Goal: Contribute content: Add original content to the website for others to see

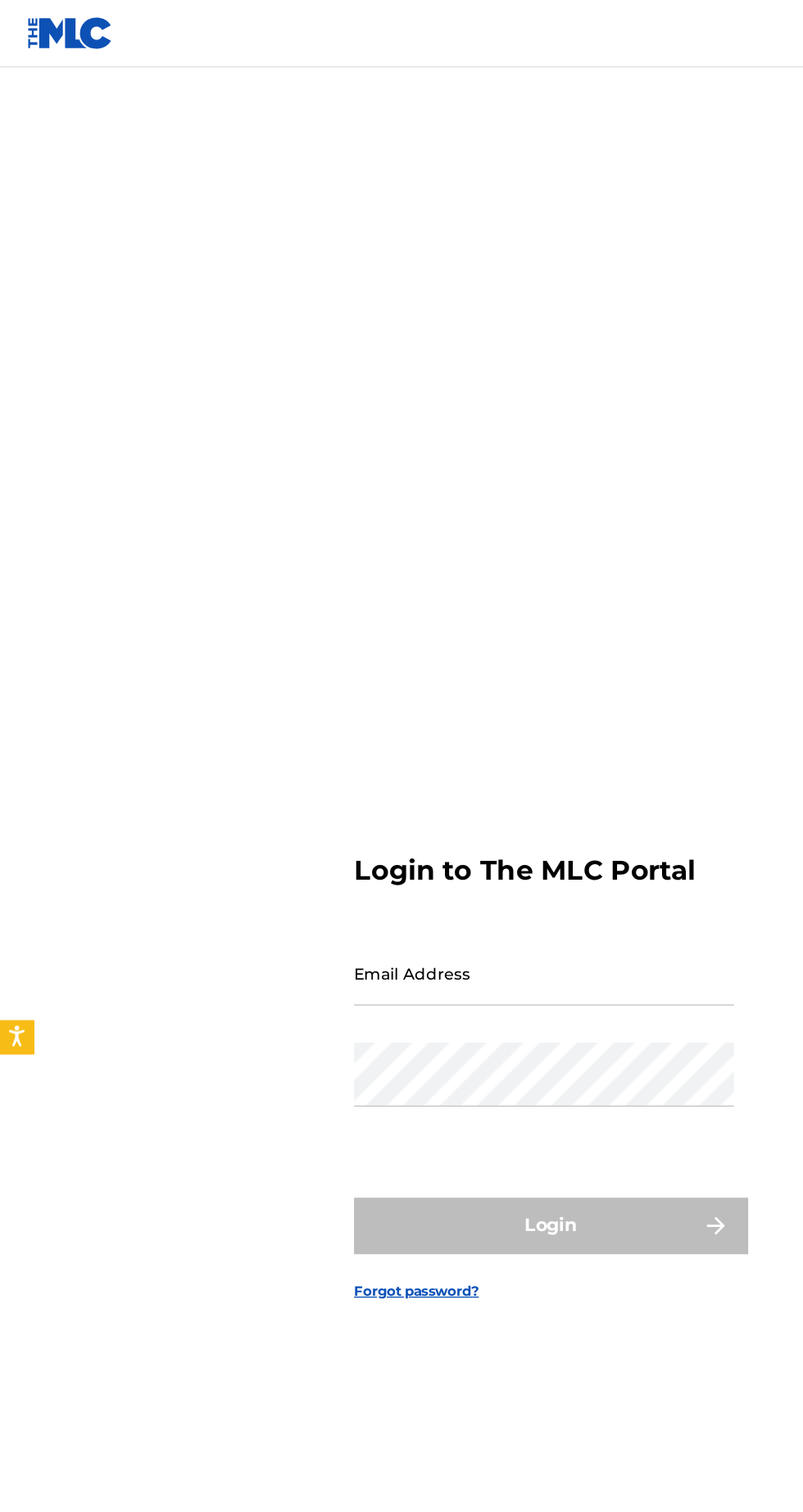
click at [401, 733] on input "Email Address" at bounding box center [397, 710] width 277 height 47
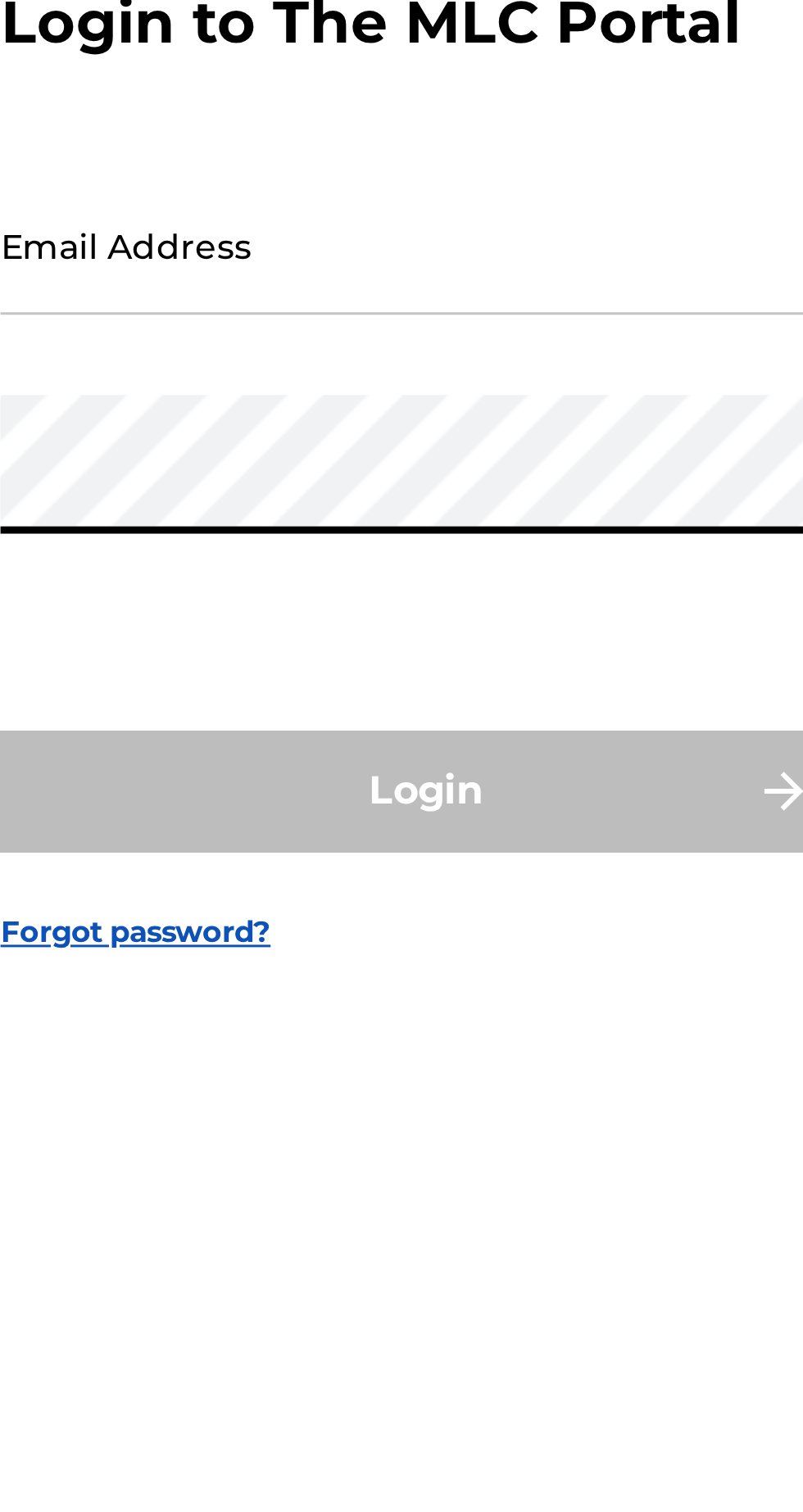
type input "[EMAIL_ADDRESS][DOMAIN_NAME]"
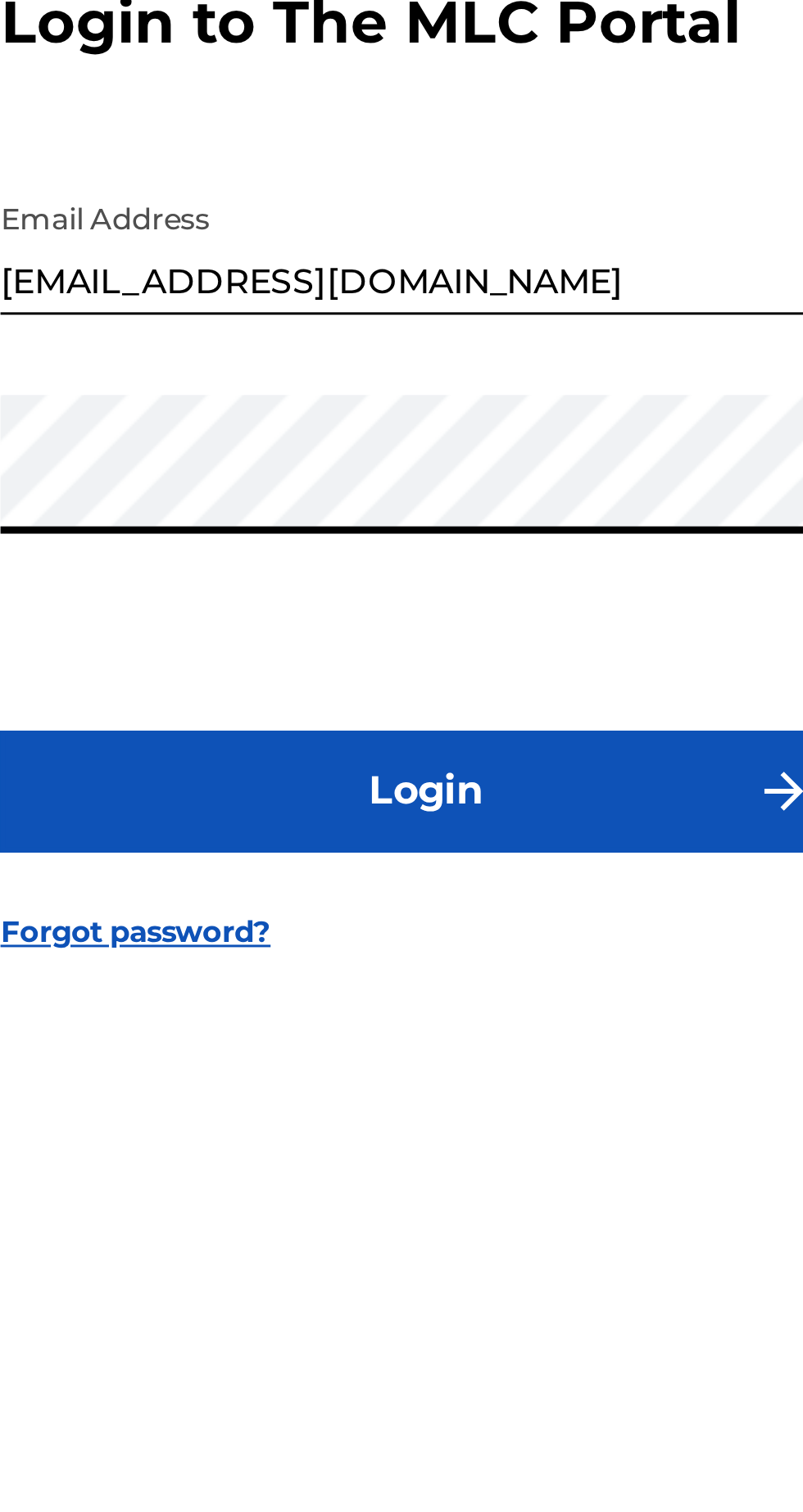
click at [451, 914] on button "Login" at bounding box center [401, 893] width 286 height 41
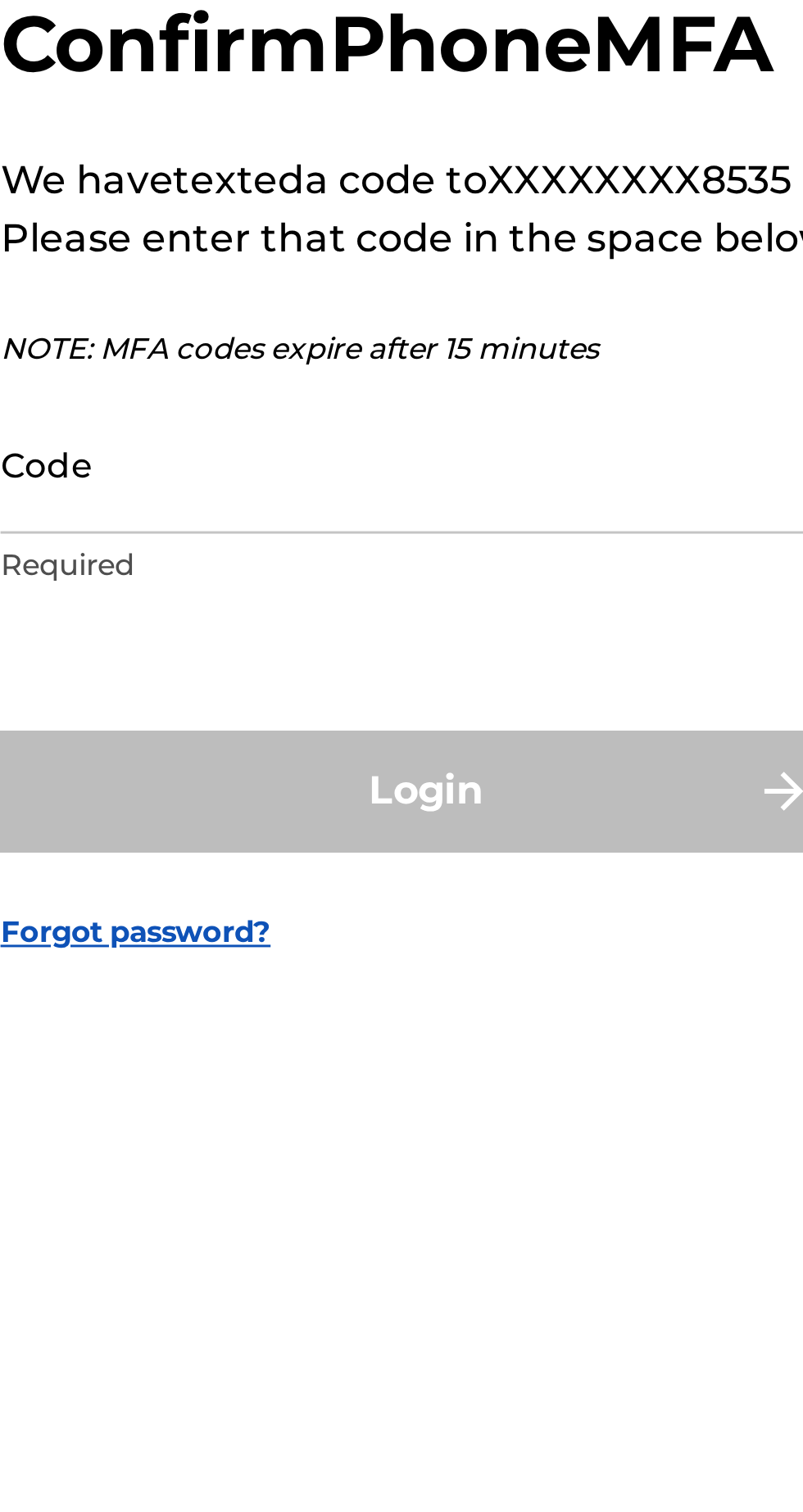
click at [383, 806] on input "Code" at bounding box center [397, 782] width 277 height 47
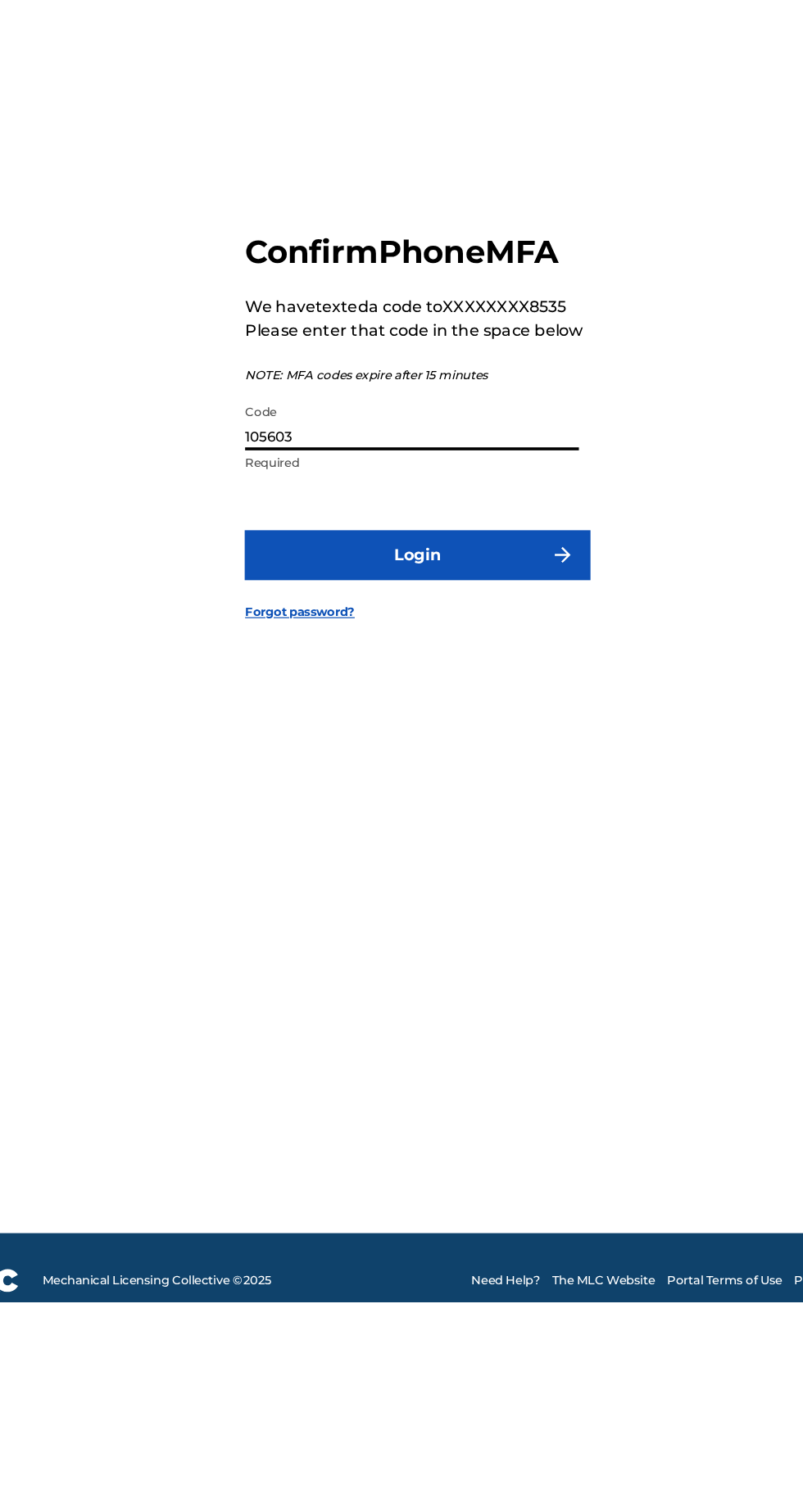
type input "105603"
click at [441, 912] on button "Login" at bounding box center [401, 891] width 286 height 41
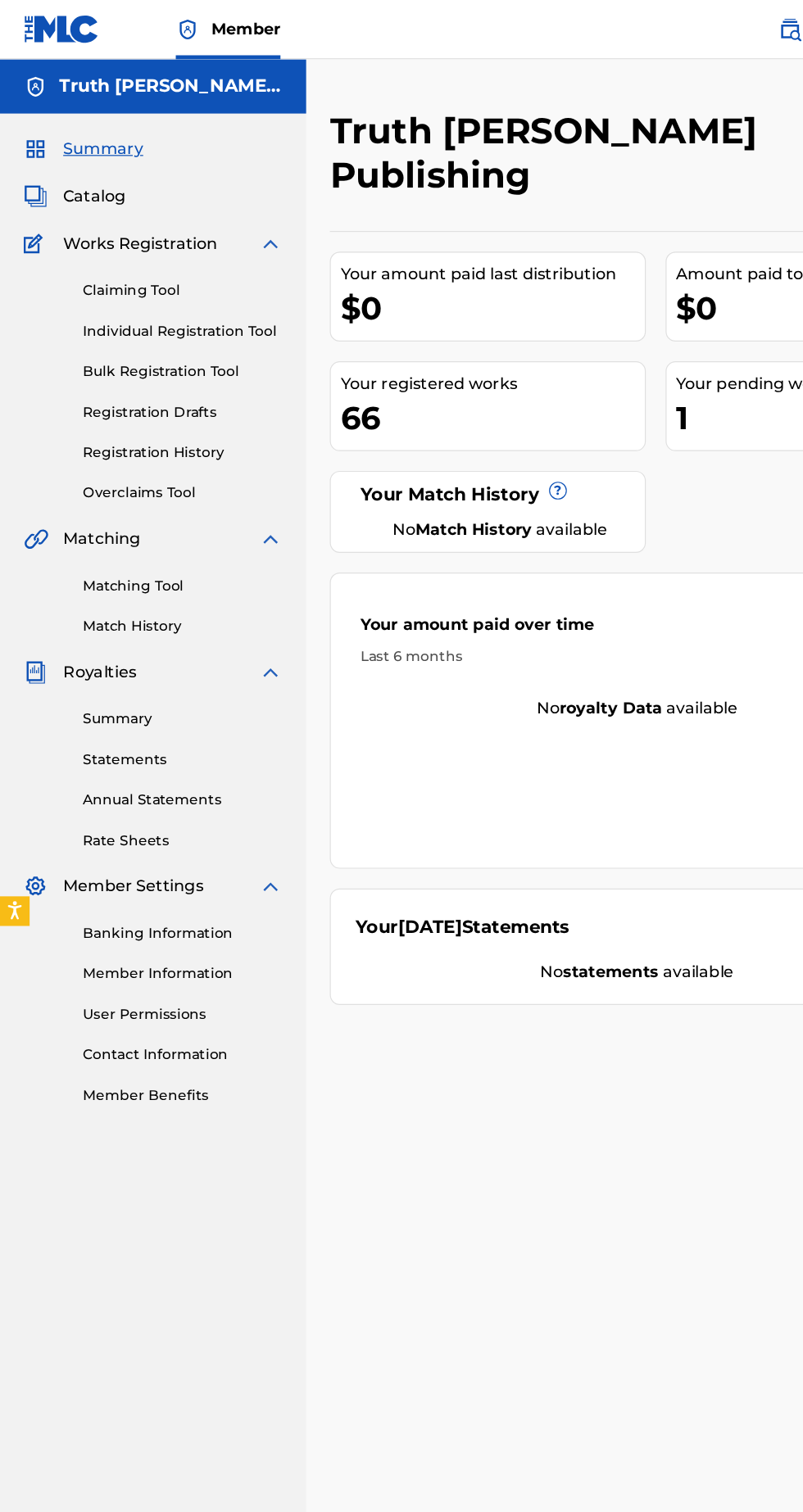
click at [201, 269] on link "Individual Registration Tool" at bounding box center [151, 275] width 165 height 17
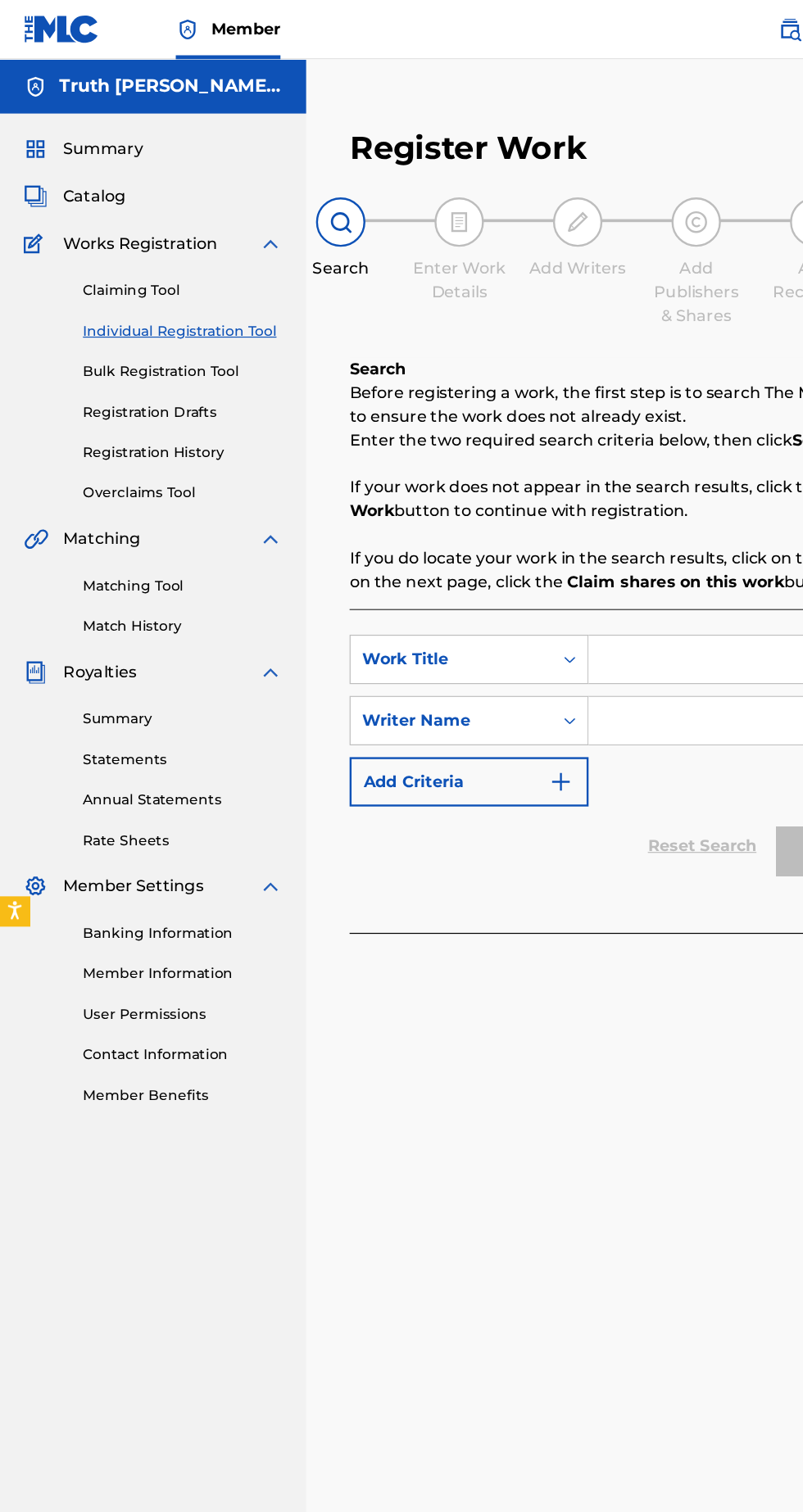
click at [574, 548] on input "Search Form" at bounding box center [627, 547] width 277 height 40
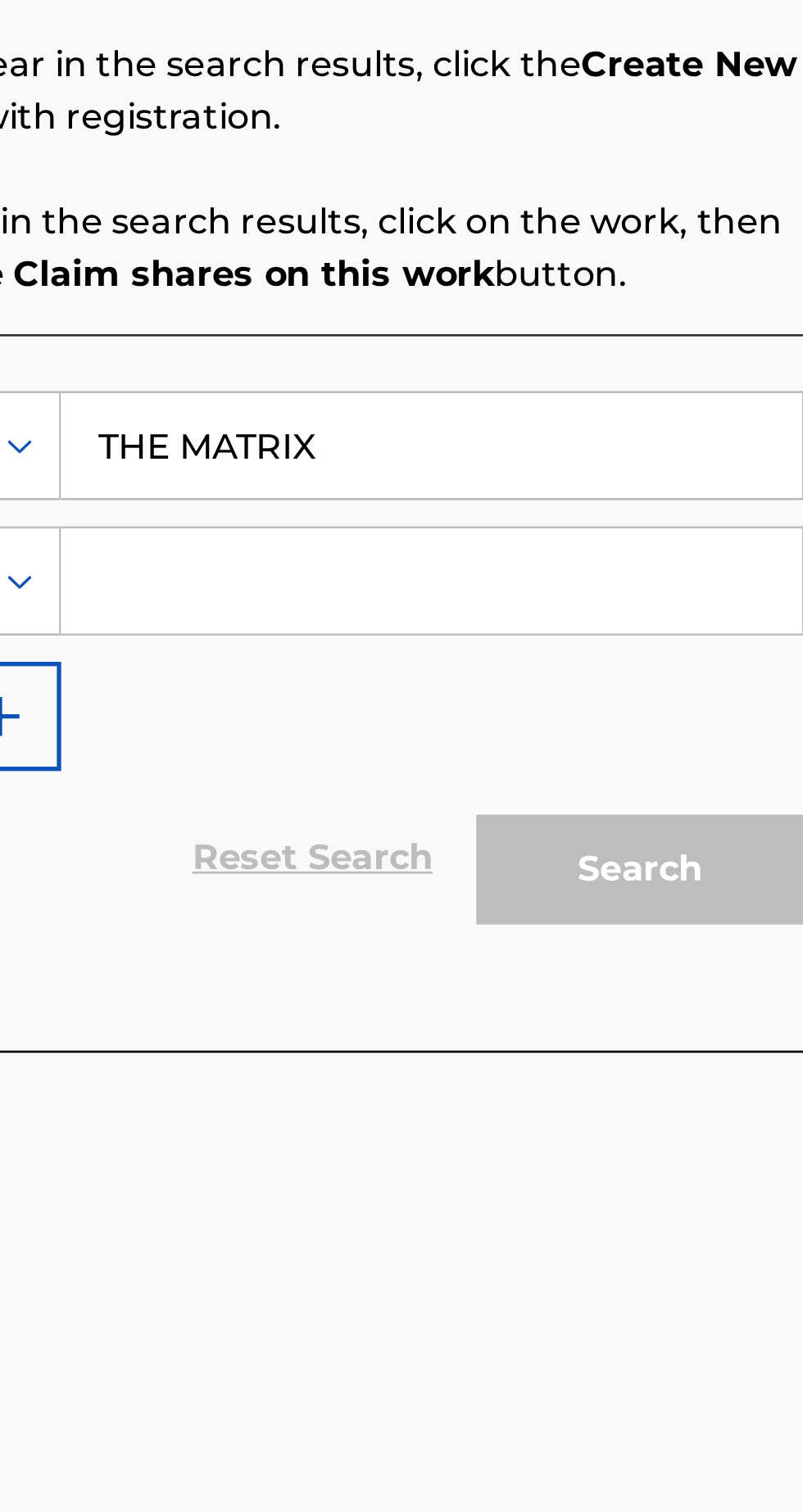
type input "THE MATRIX"
click at [695, 593] on input "Search Form" at bounding box center [627, 598] width 277 height 40
type input "[PERSON_NAME] [PERSON_NAME] Israel"
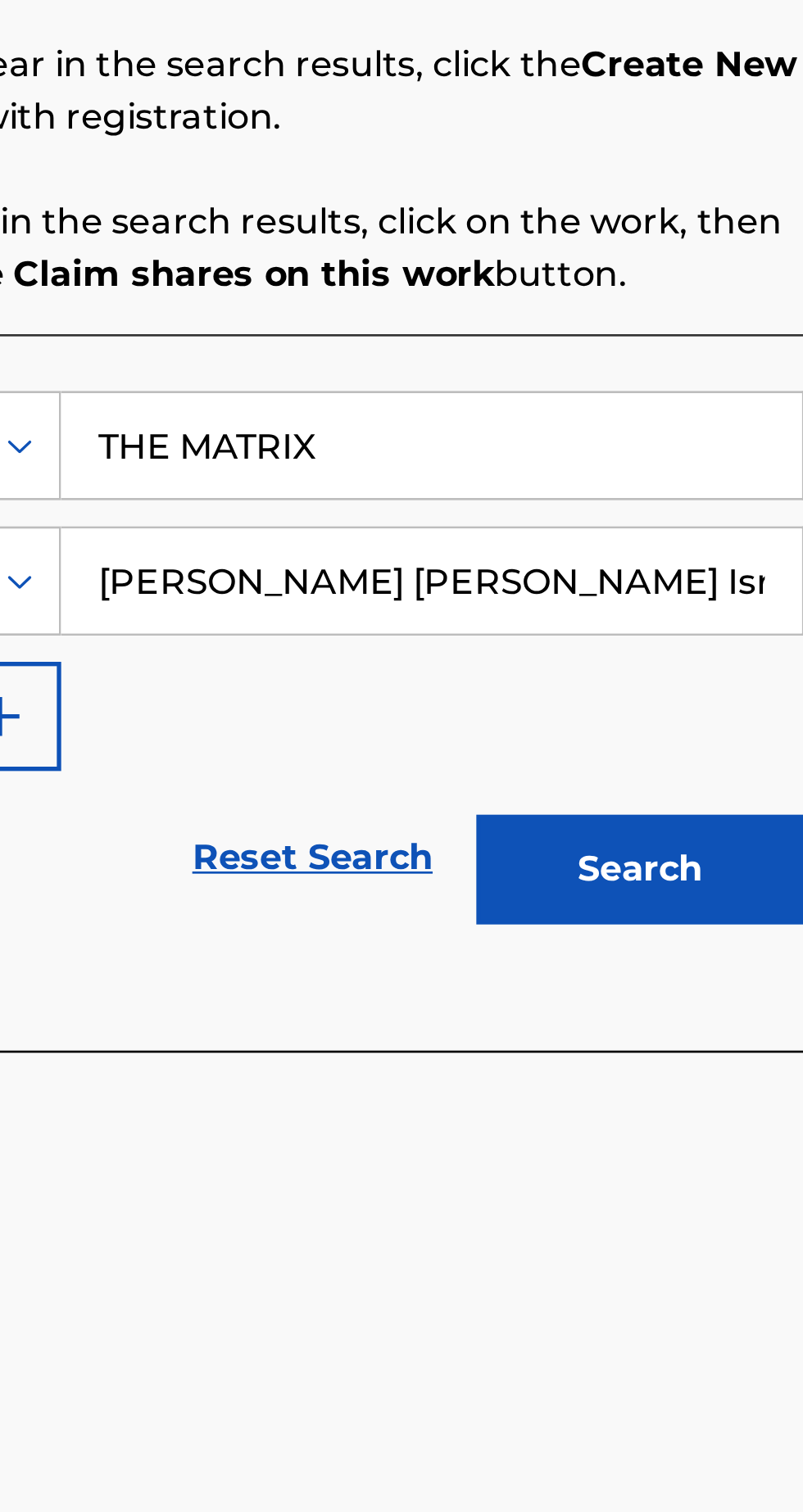
click at [724, 706] on button "Search" at bounding box center [705, 705] width 123 height 41
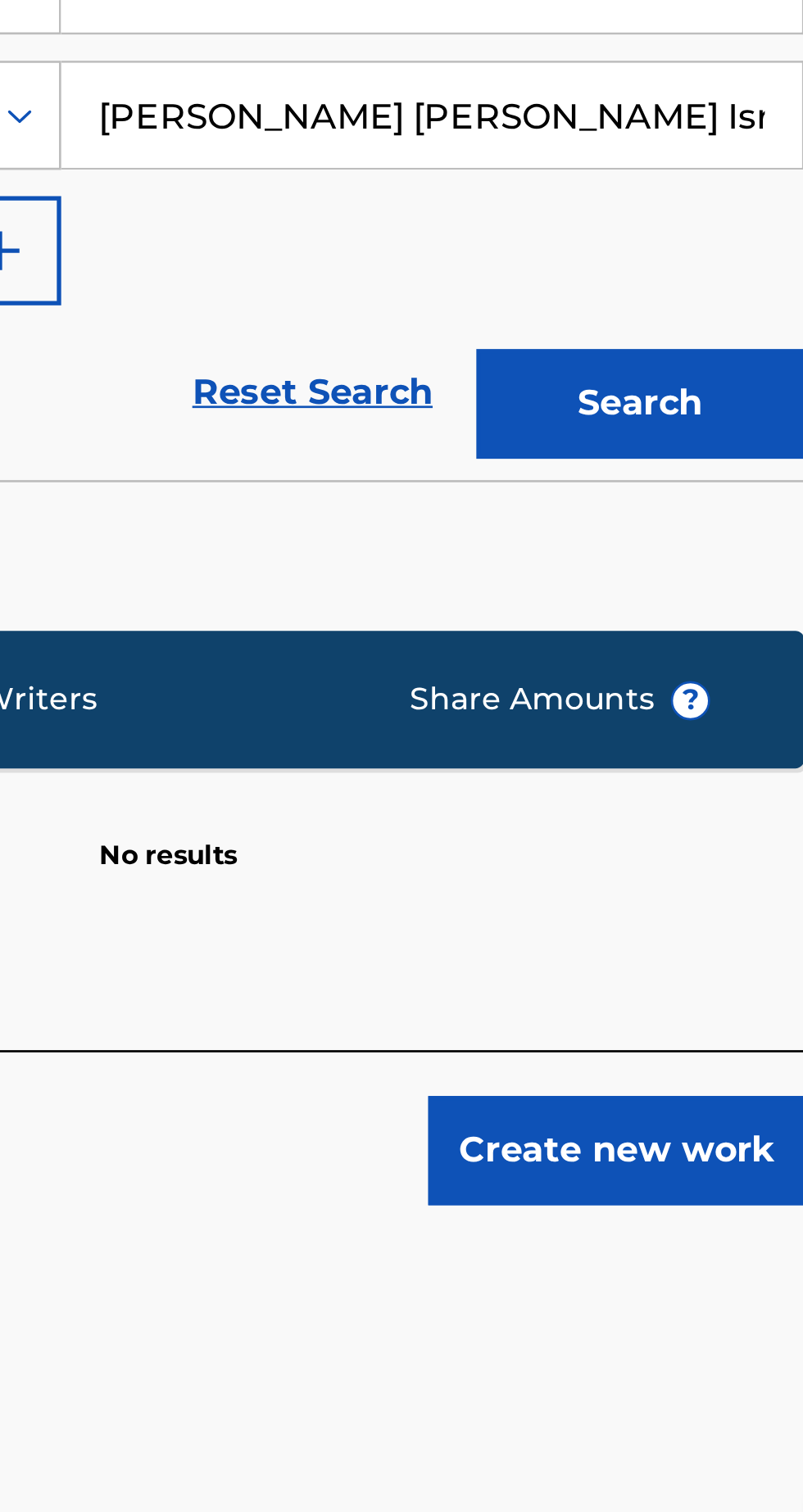
click at [719, 998] on button "Create new work" at bounding box center [696, 985] width 141 height 41
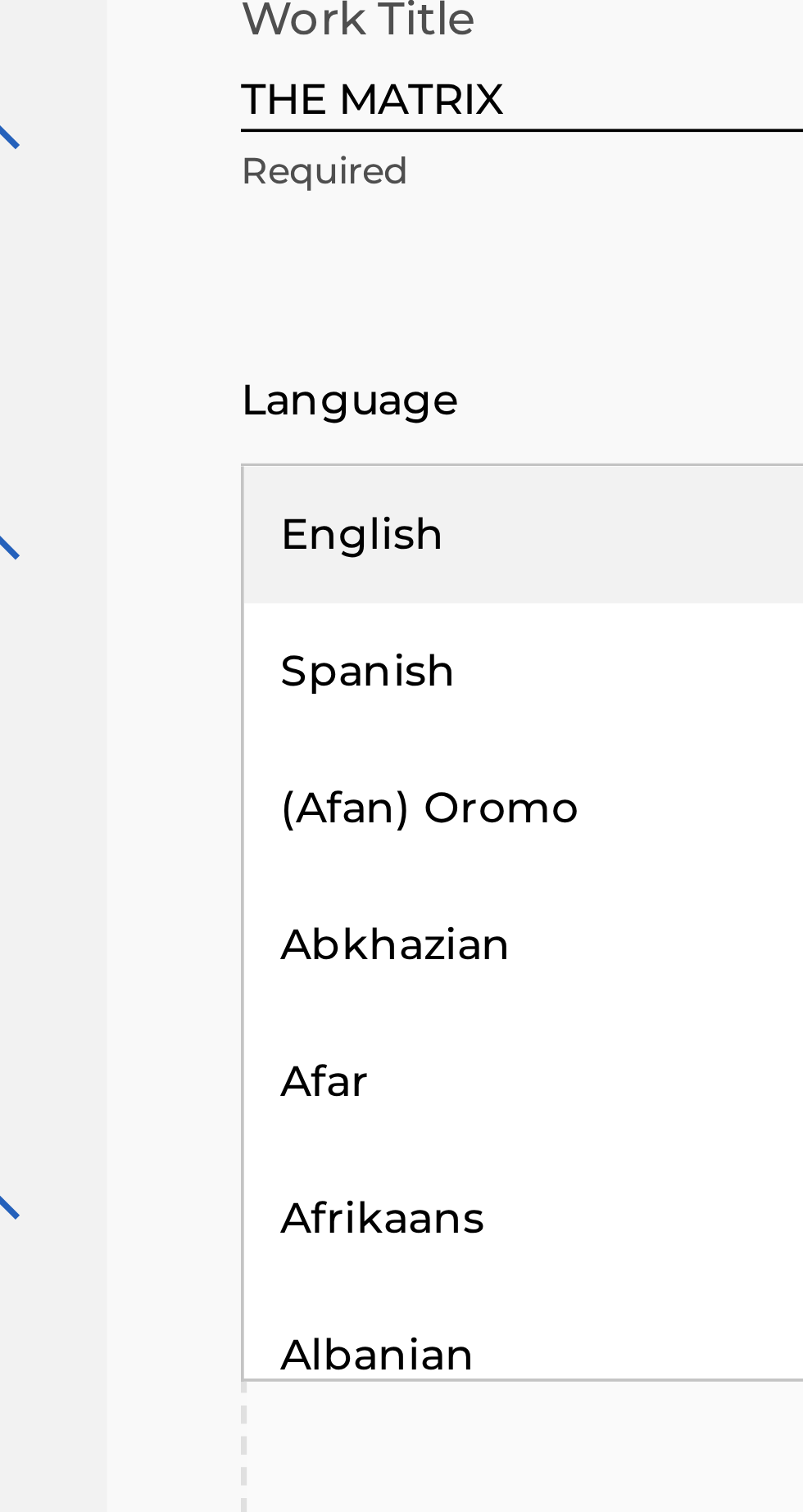
click at [378, 555] on div "English" at bounding box center [393, 555] width 204 height 37
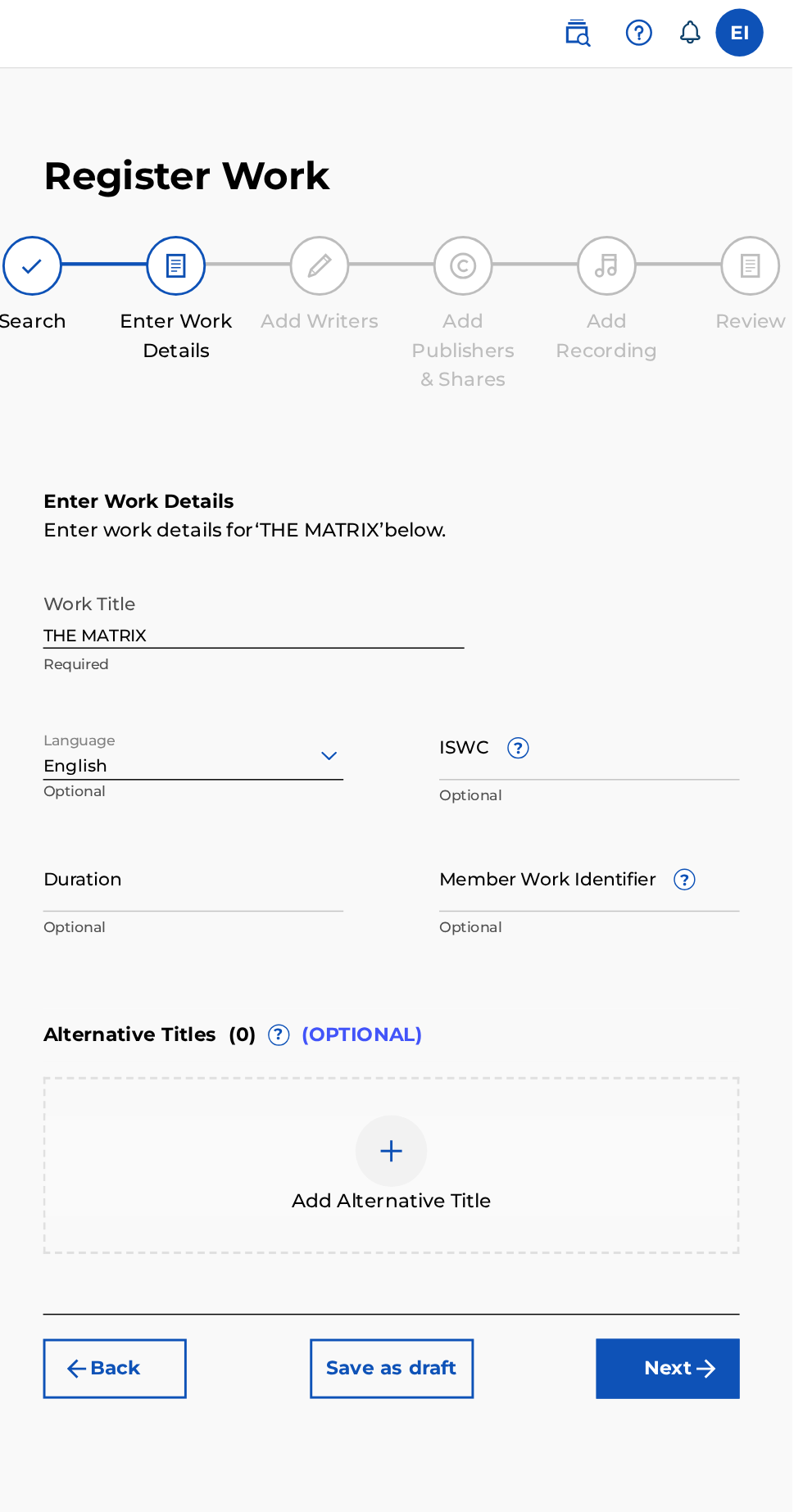
click at [736, 938] on img "submit" at bounding box center [744, 939] width 20 height 20
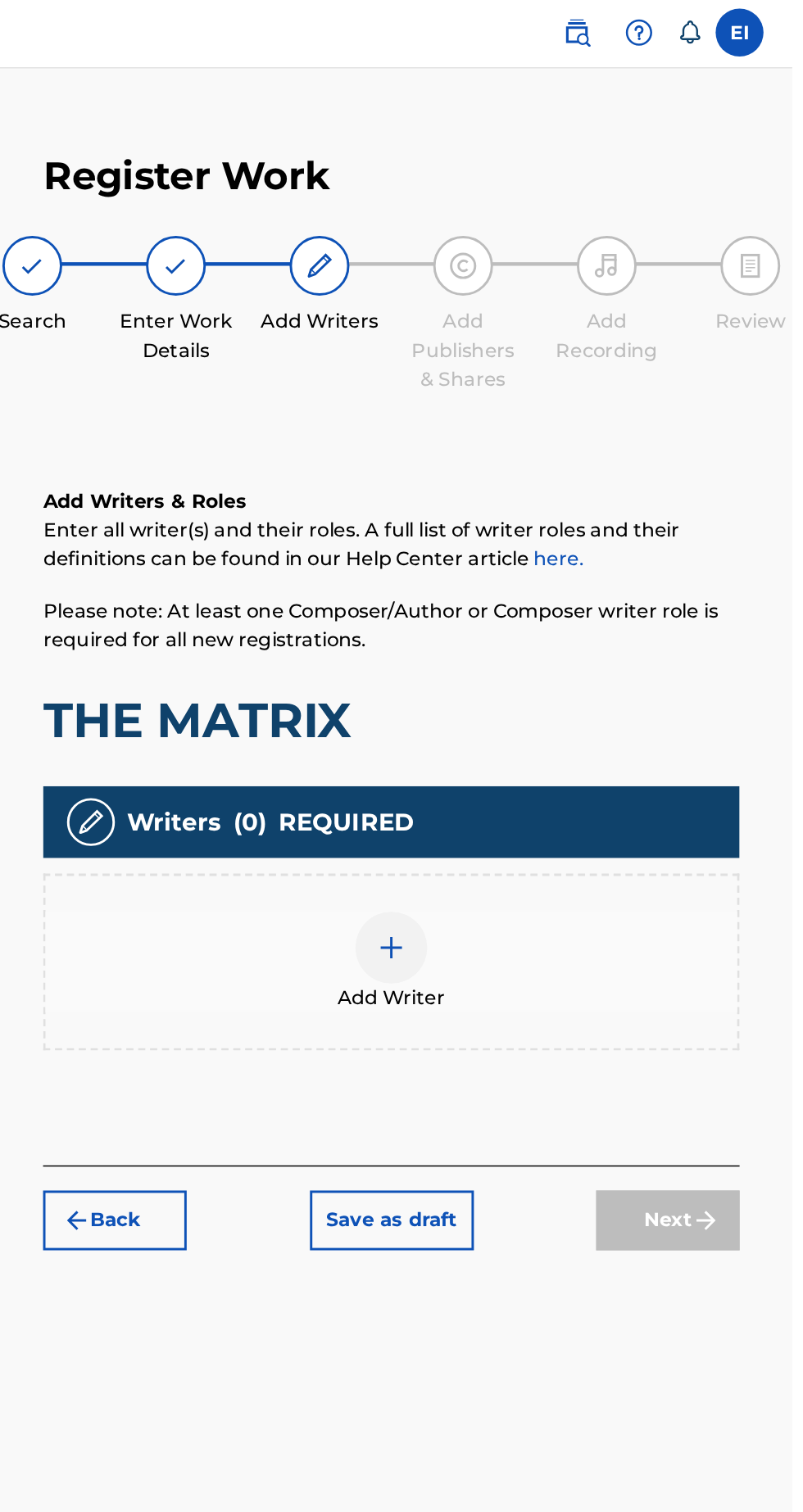
scroll to position [74, 0]
click at [539, 627] on div at bounding box center [528, 651] width 49 height 49
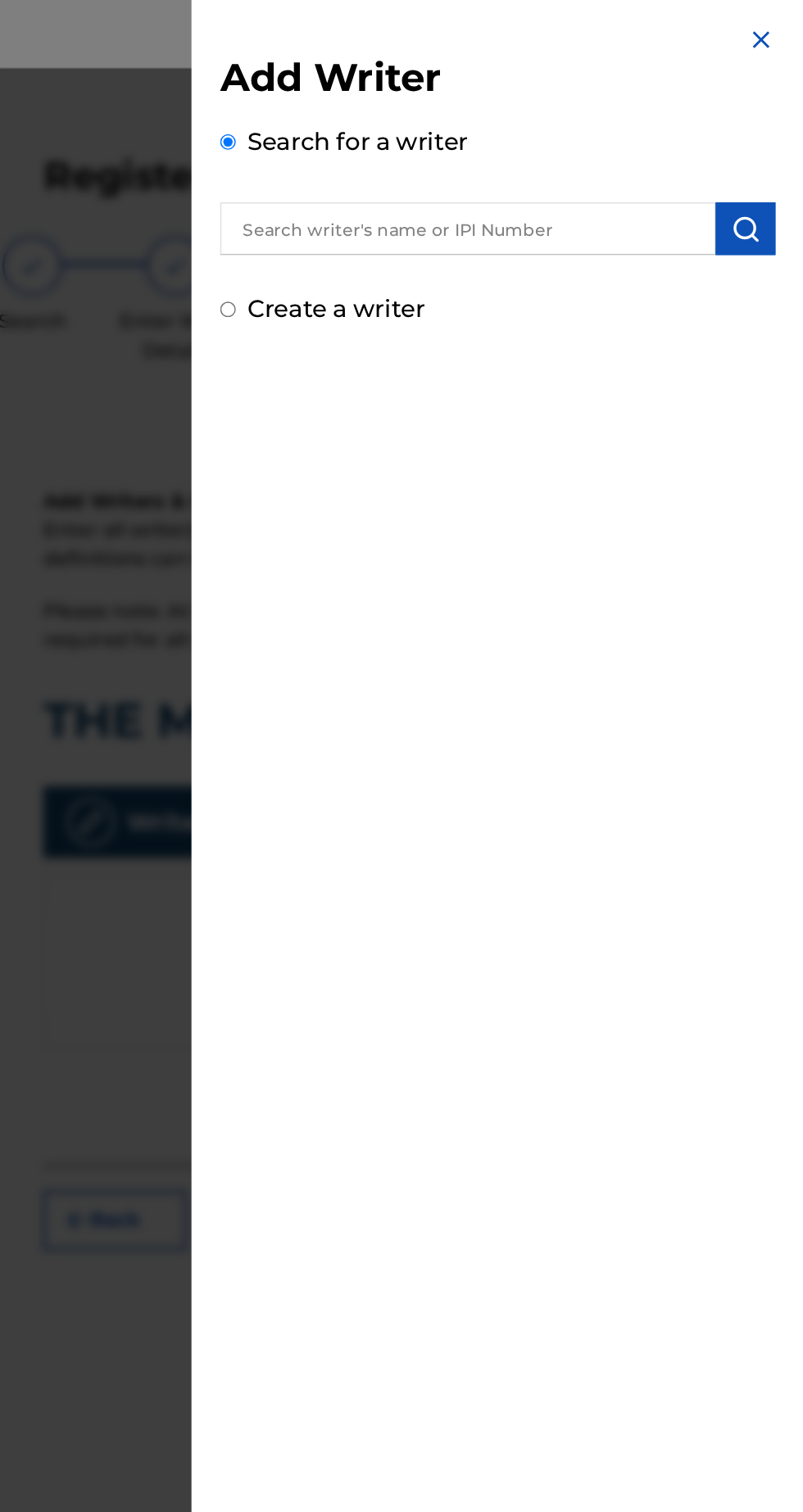
click at [711, 160] on input "text" at bounding box center [581, 159] width 340 height 36
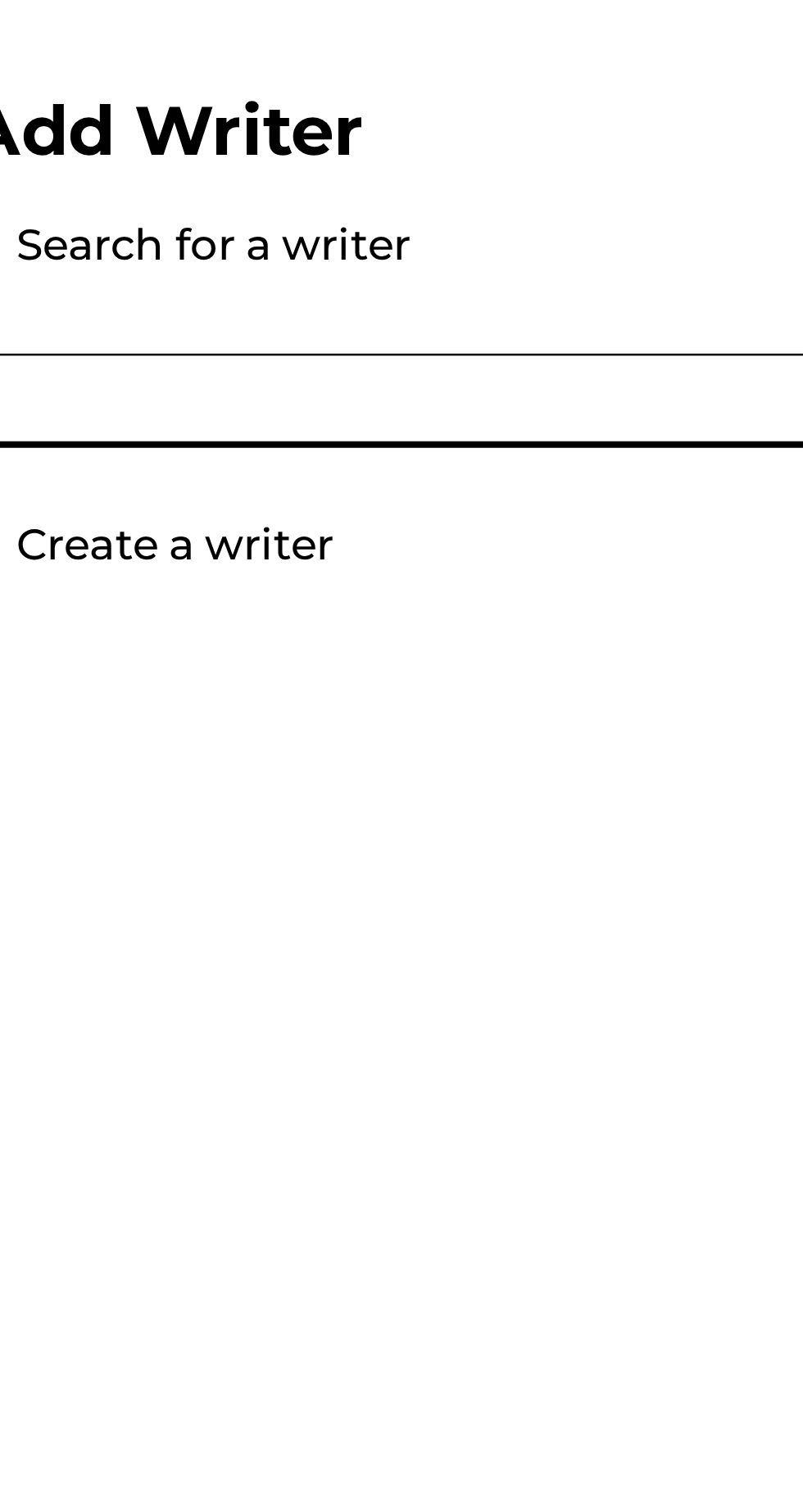
type input "[PERSON_NAME] [PERSON_NAME] Israel"
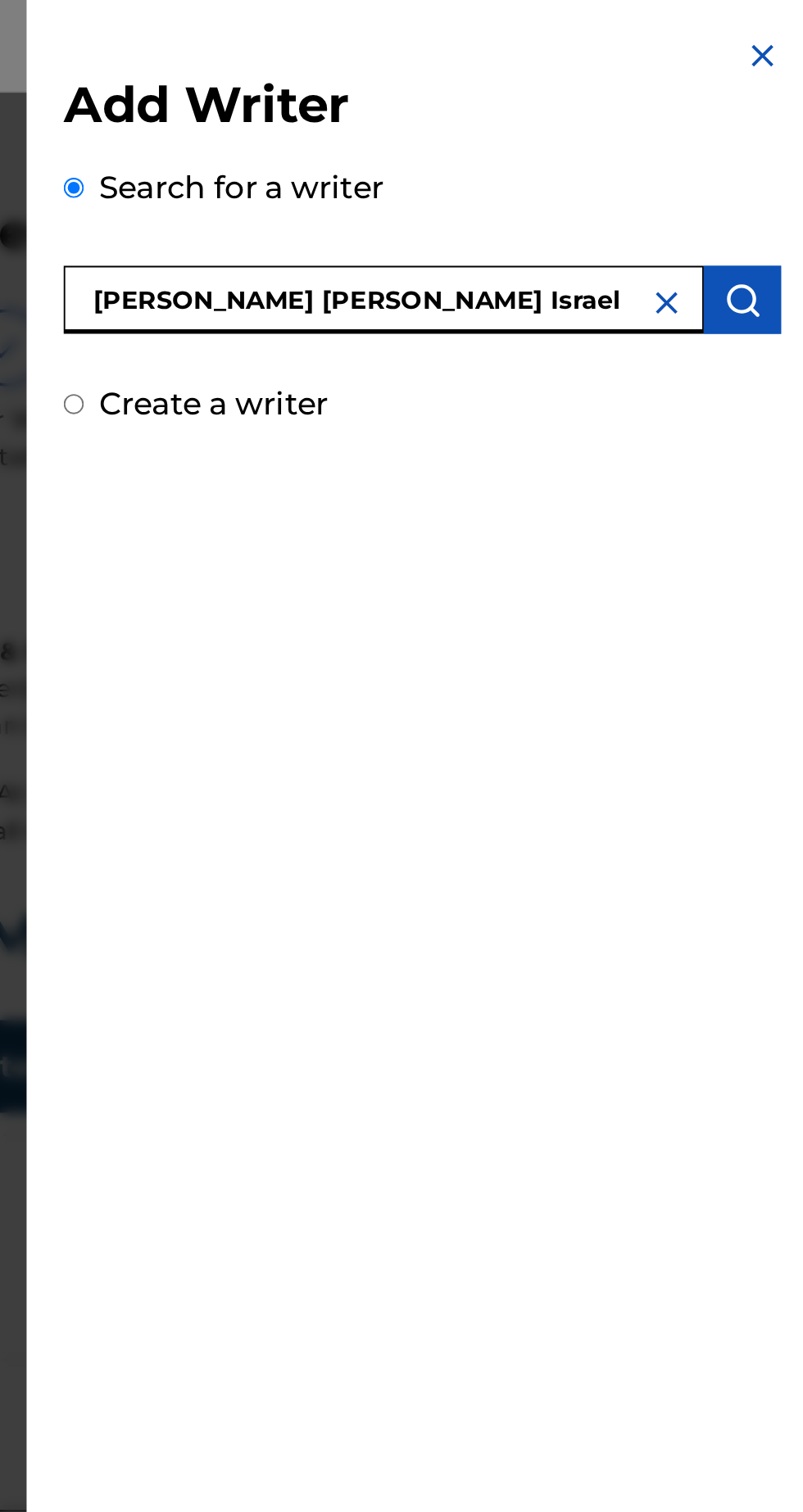
scroll to position [73, 0]
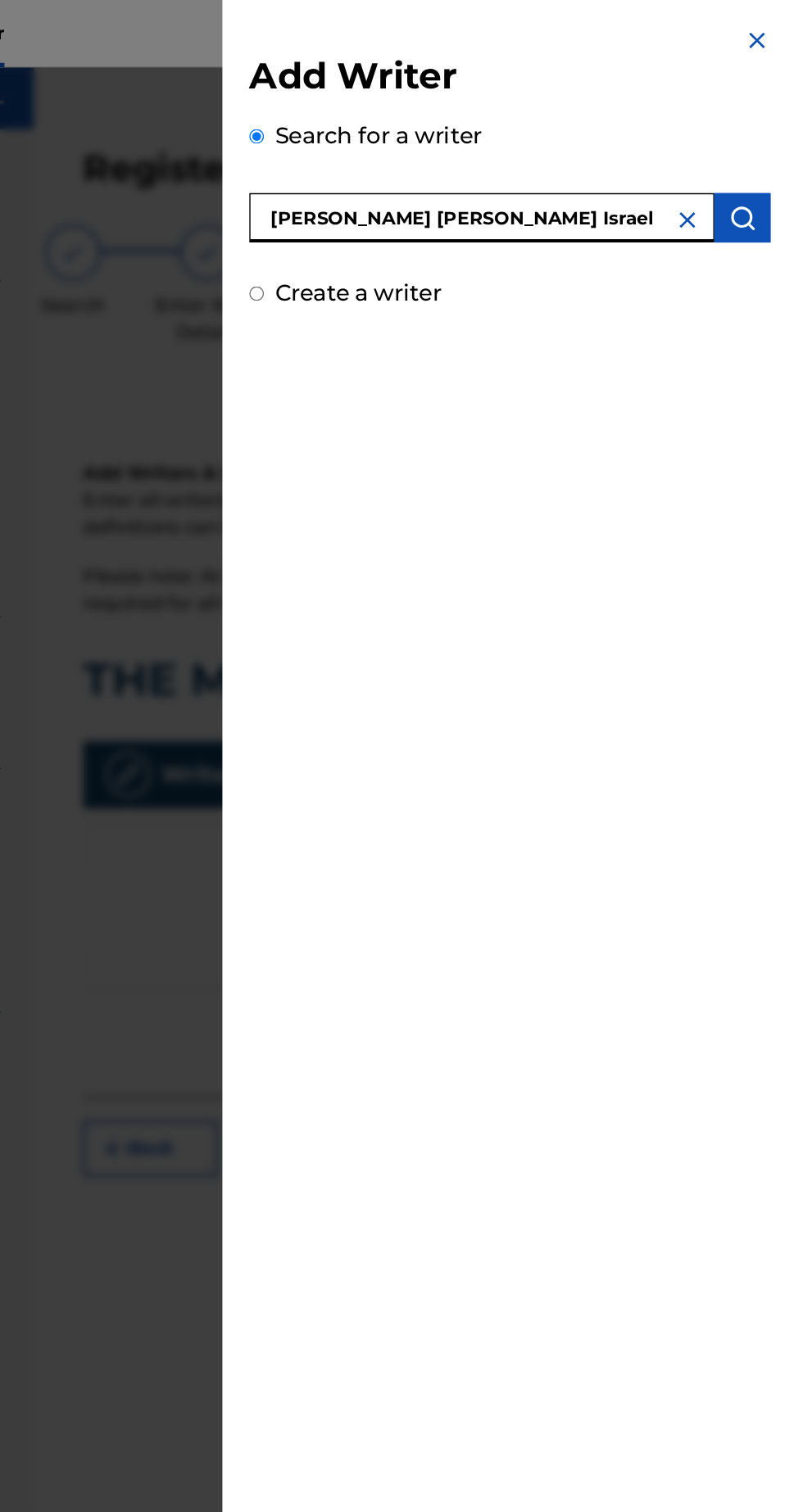
click at [780, 161] on img "submit" at bounding box center [771, 159] width 20 height 20
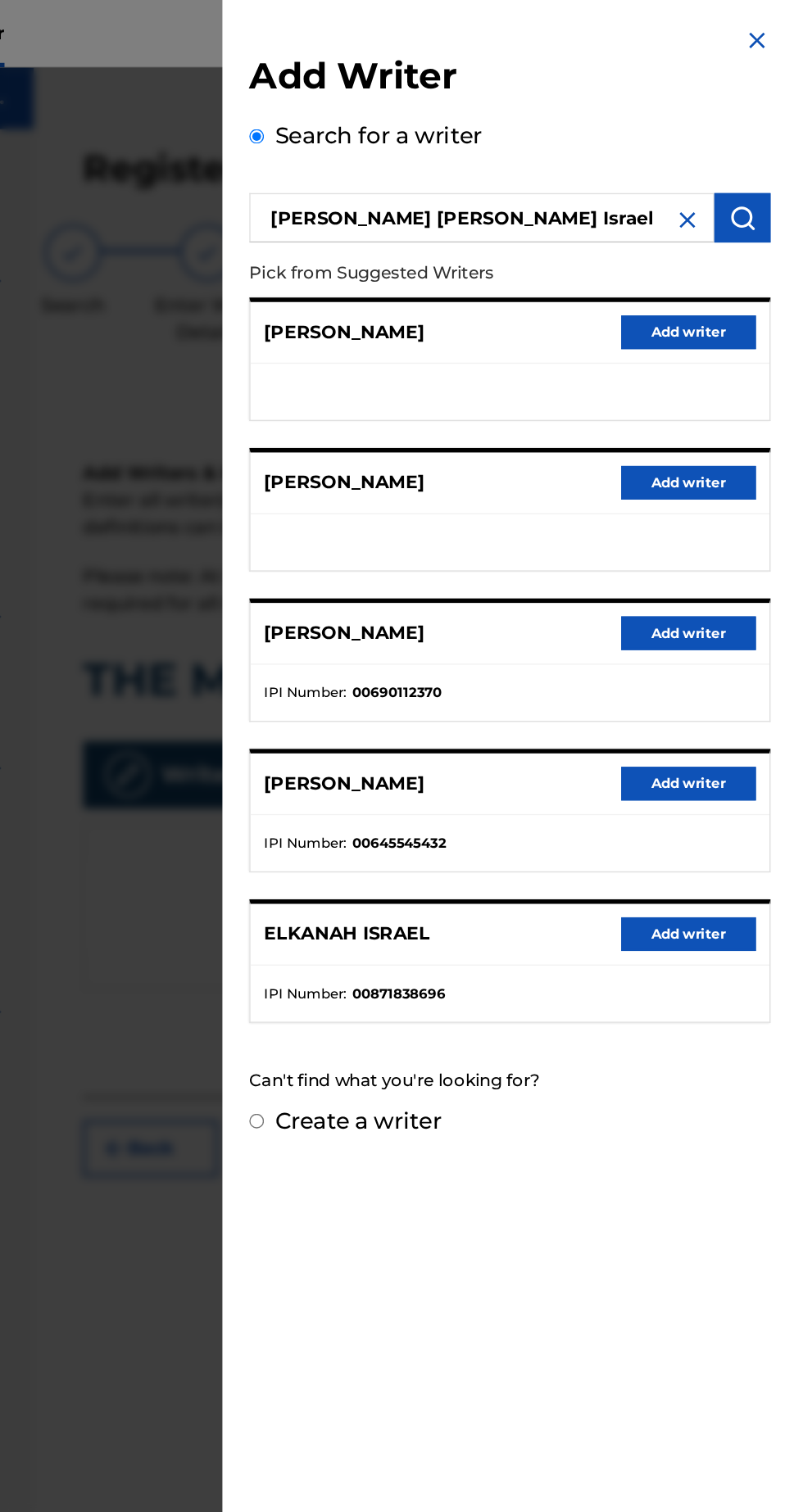
click at [747, 685] on button "Add writer" at bounding box center [732, 681] width 98 height 24
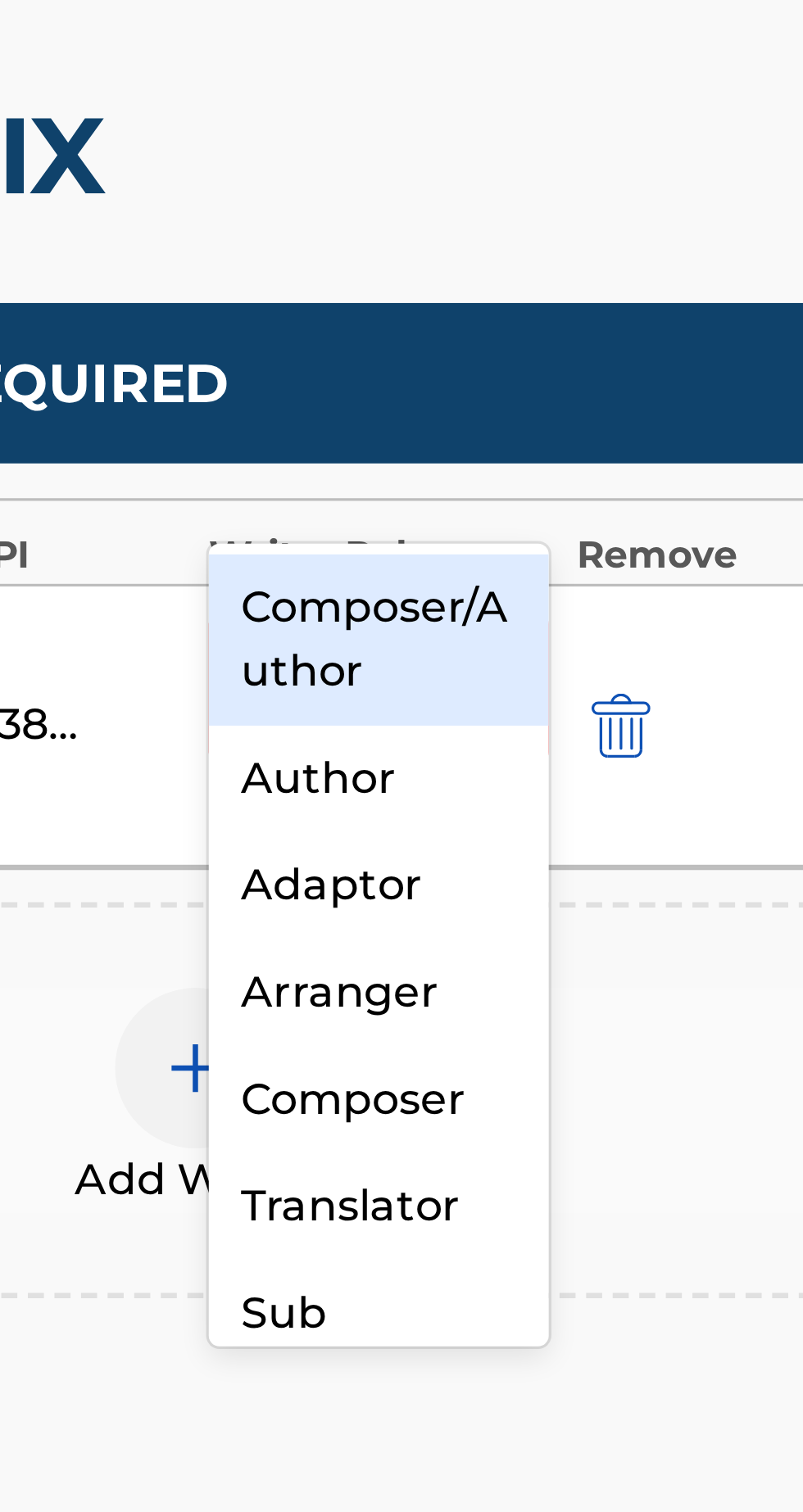
click at [620, 641] on div "Composer/Author" at bounding box center [584, 644] width 104 height 52
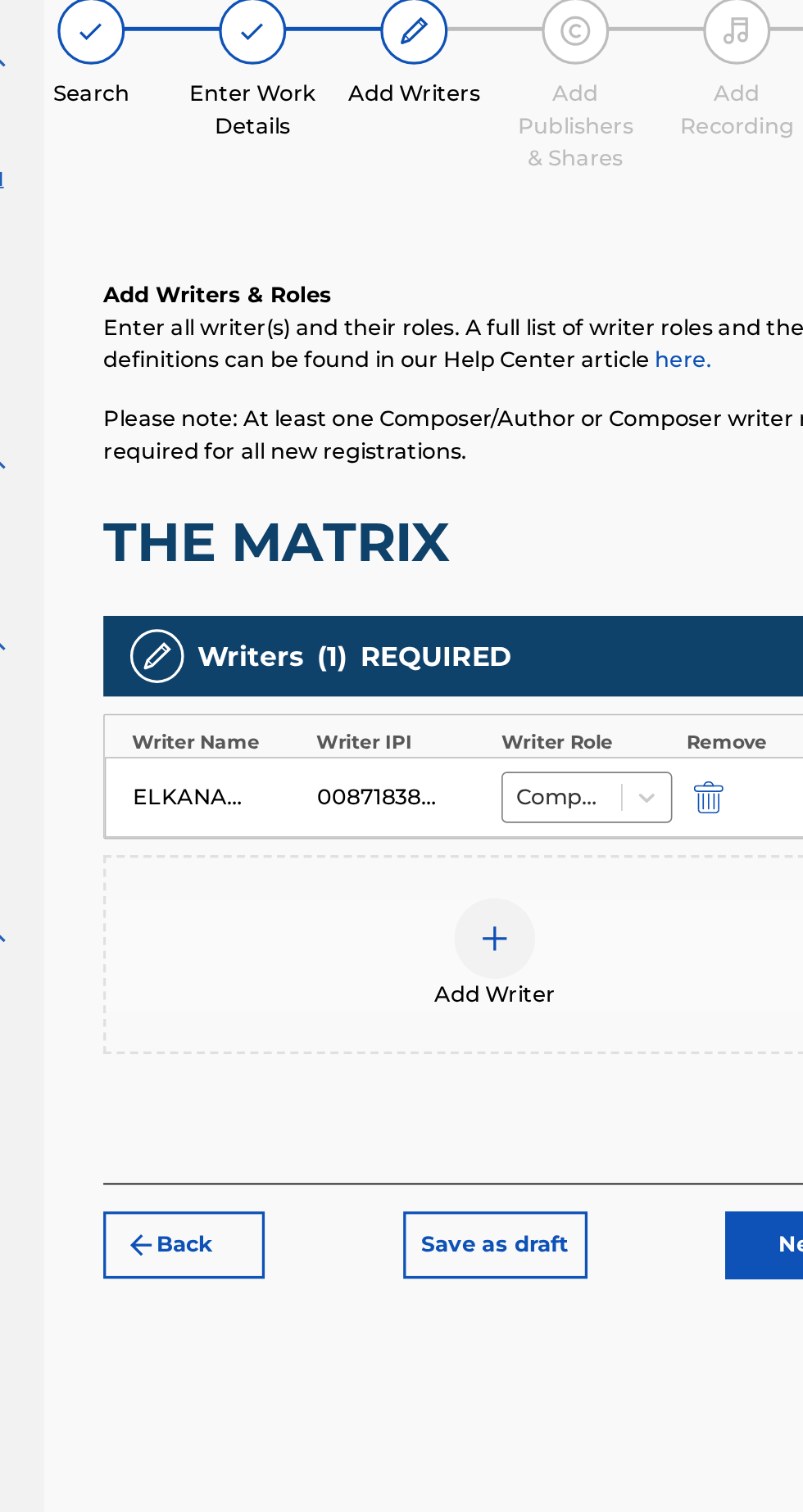
click at [697, 903] on button "Next" at bounding box center [717, 923] width 98 height 41
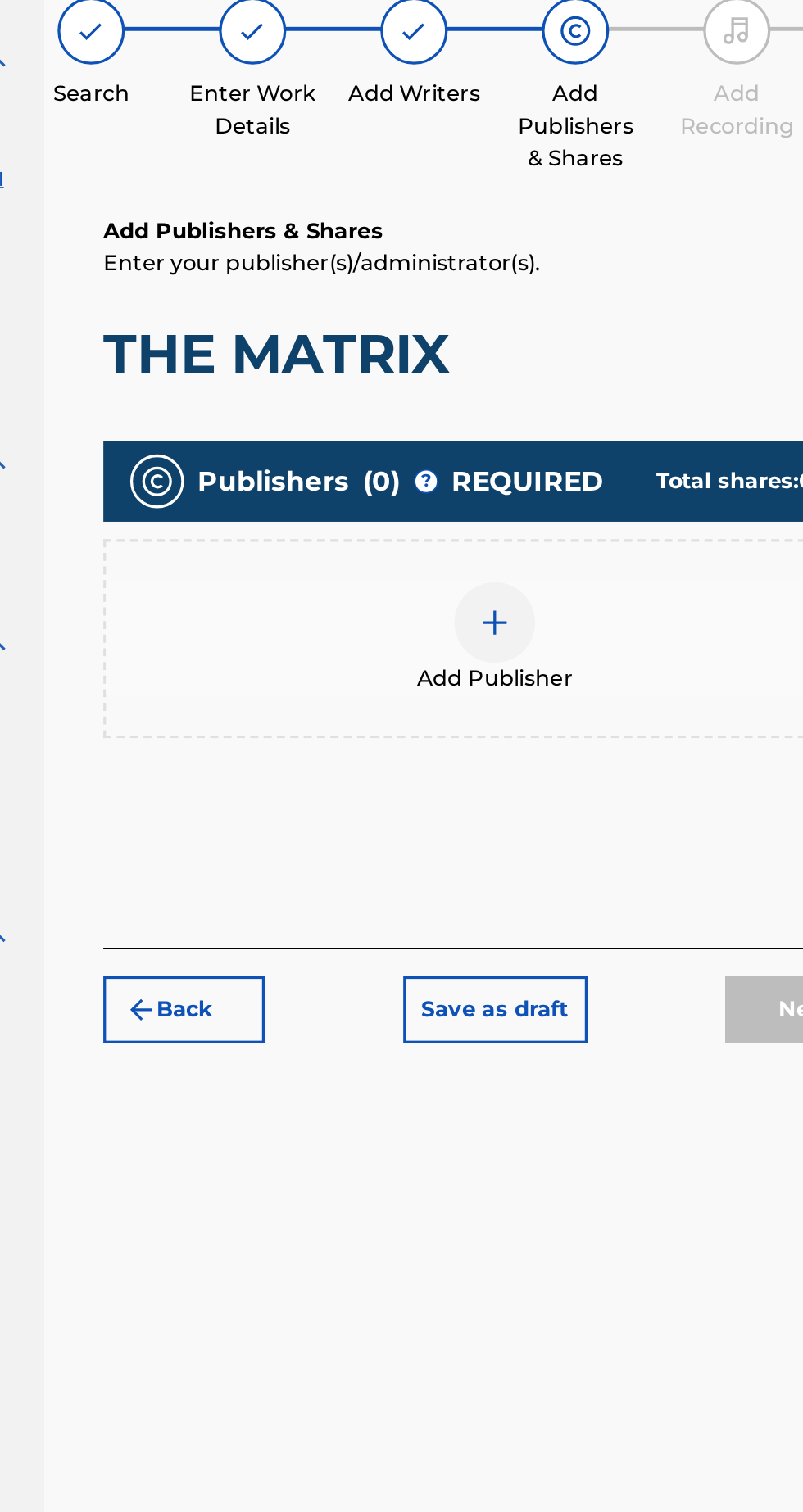
click at [541, 520] on div at bounding box center [528, 545] width 49 height 49
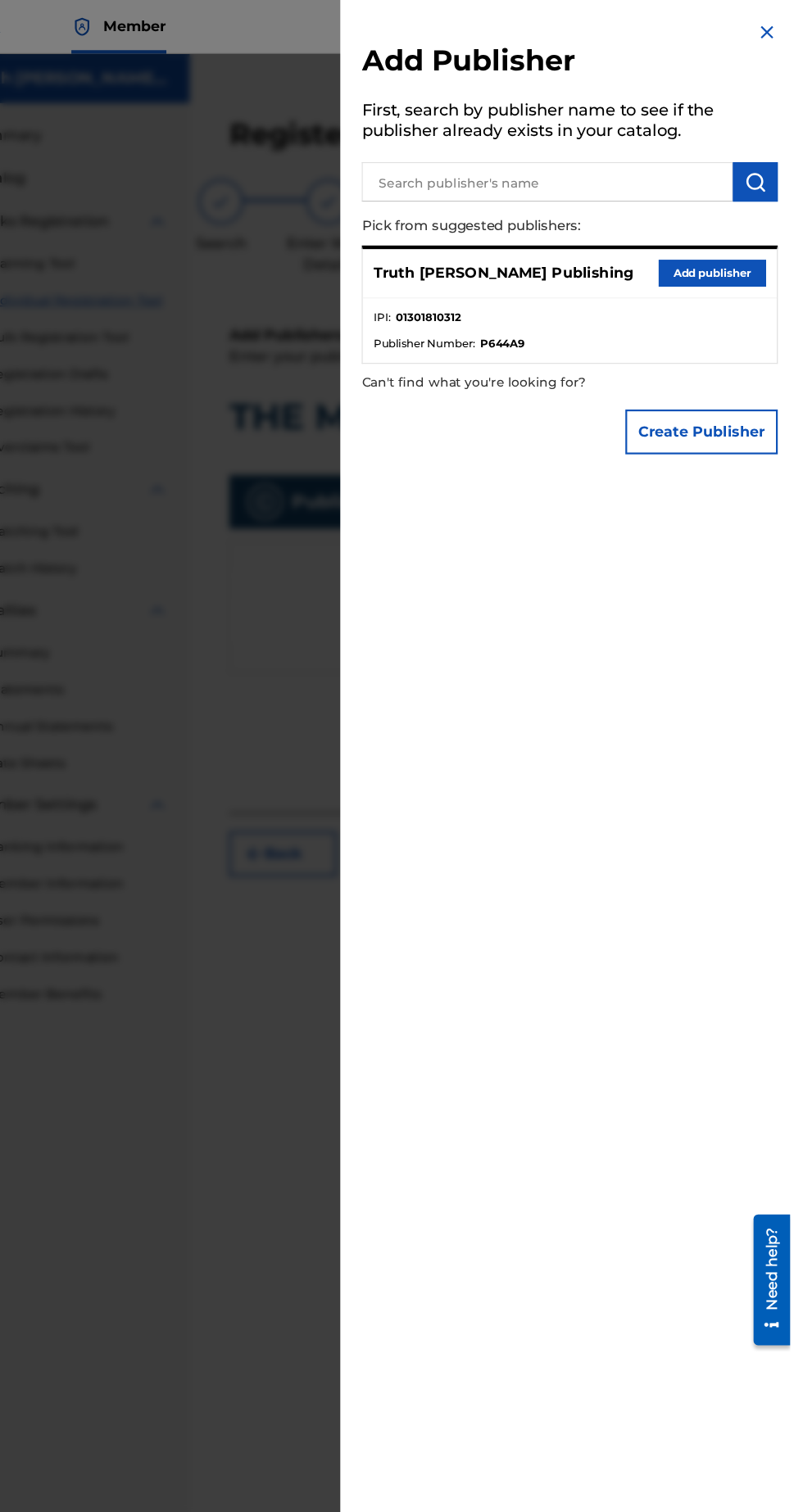
click at [753, 262] on button "Add publisher" at bounding box center [732, 249] width 98 height 24
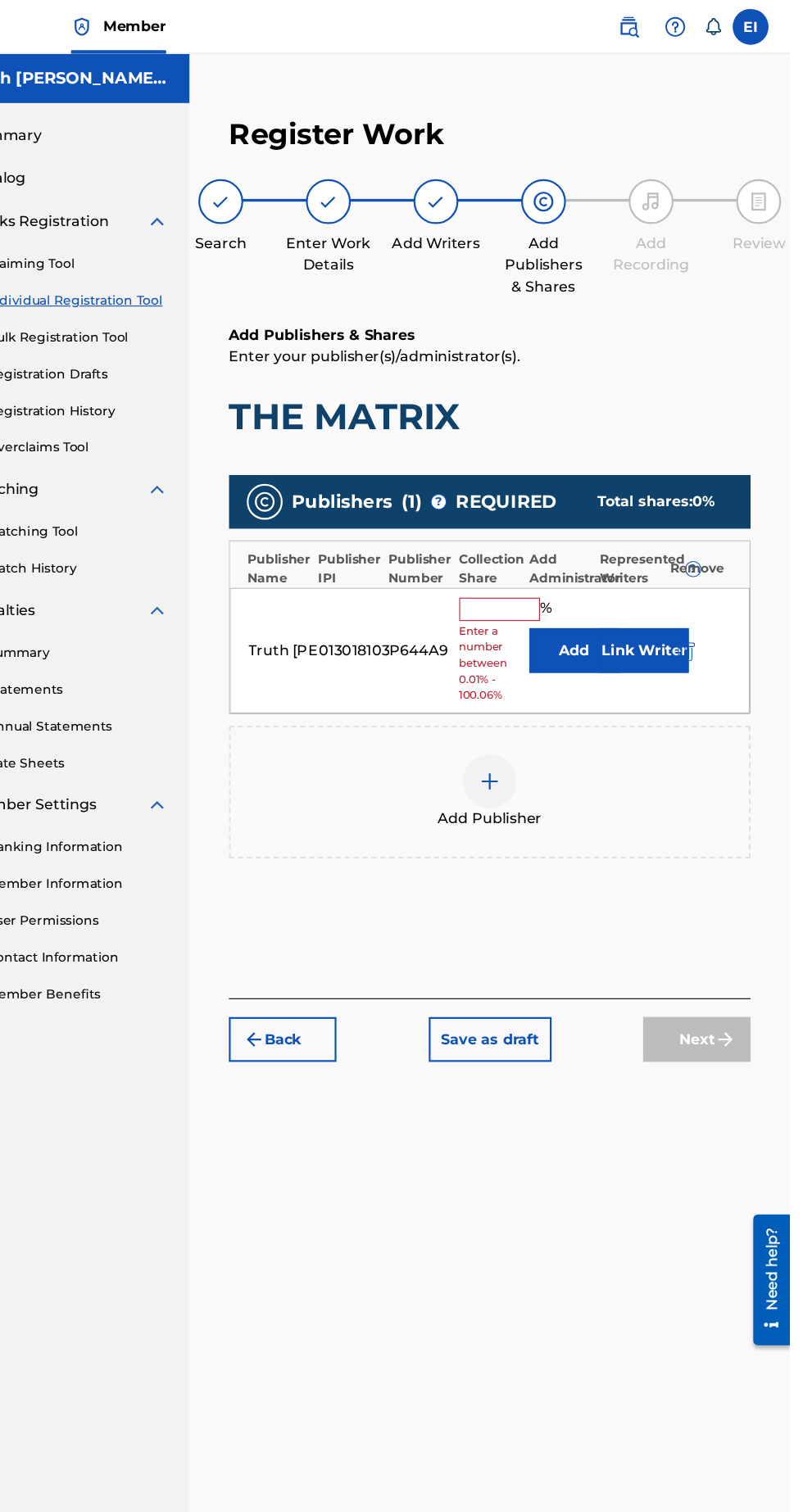
click at [523, 546] on input "text" at bounding box center [537, 557] width 74 height 22
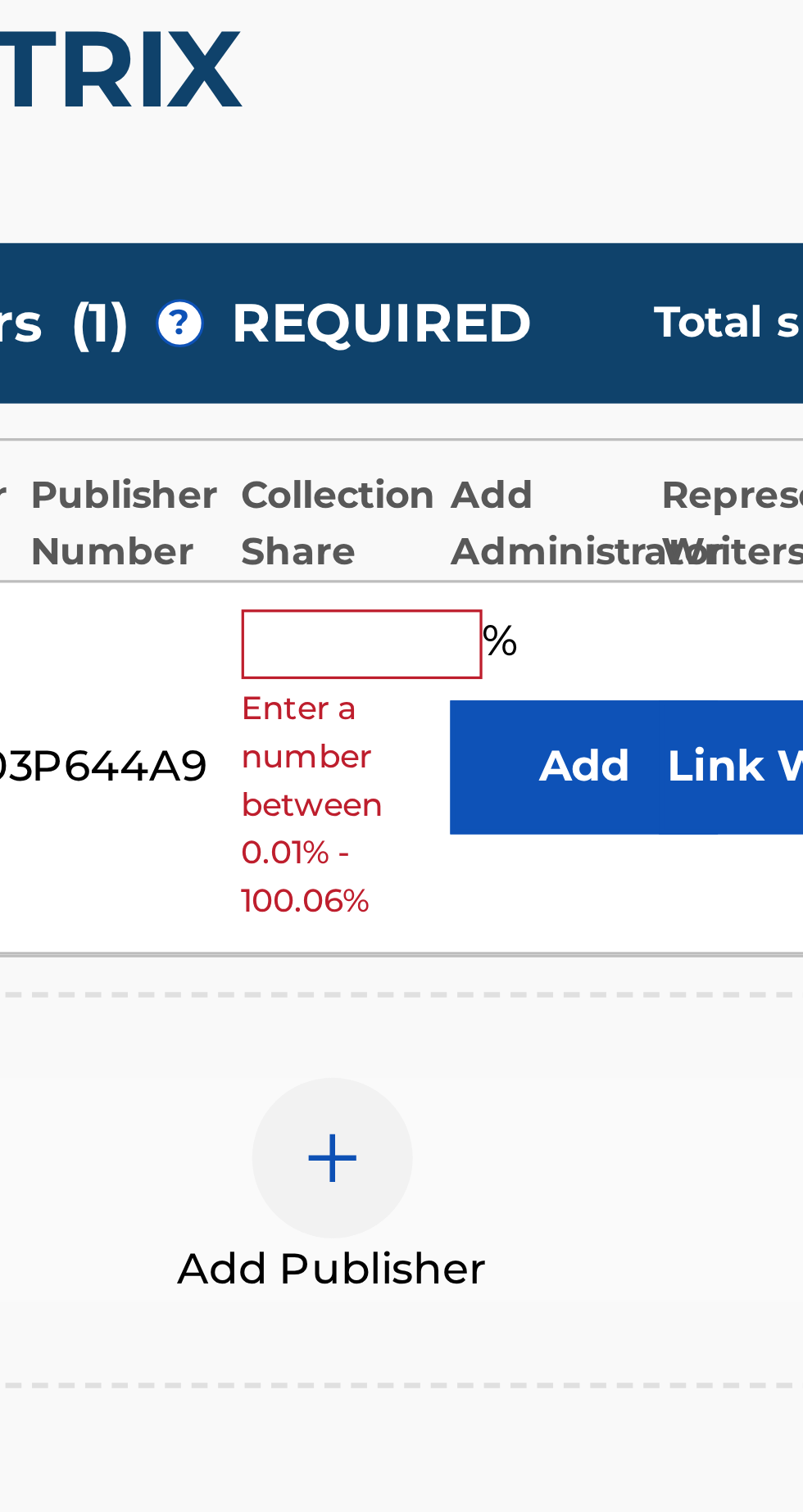
type input "100"
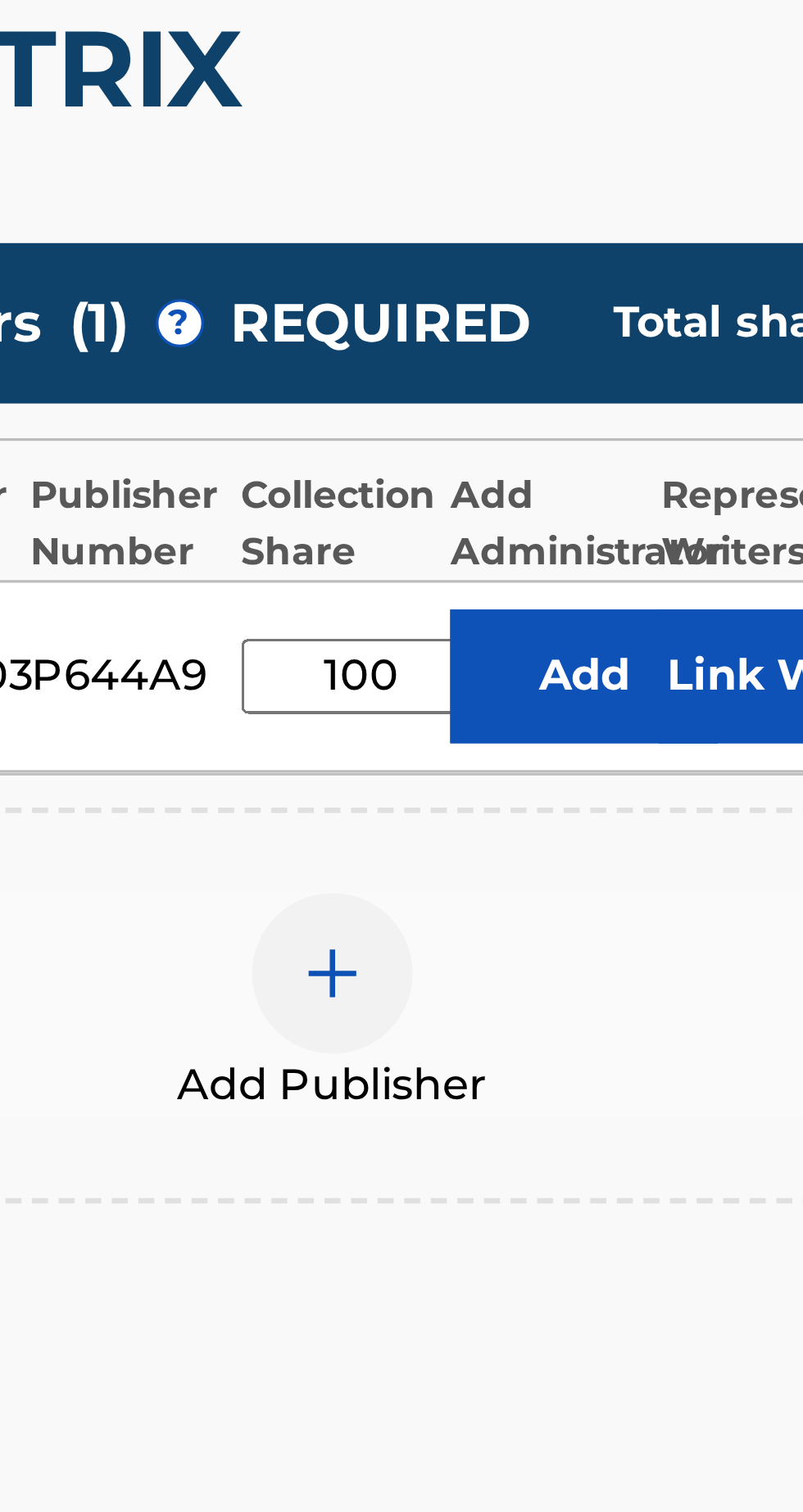
click at [656, 546] on button "Link Writer" at bounding box center [669, 566] width 82 height 41
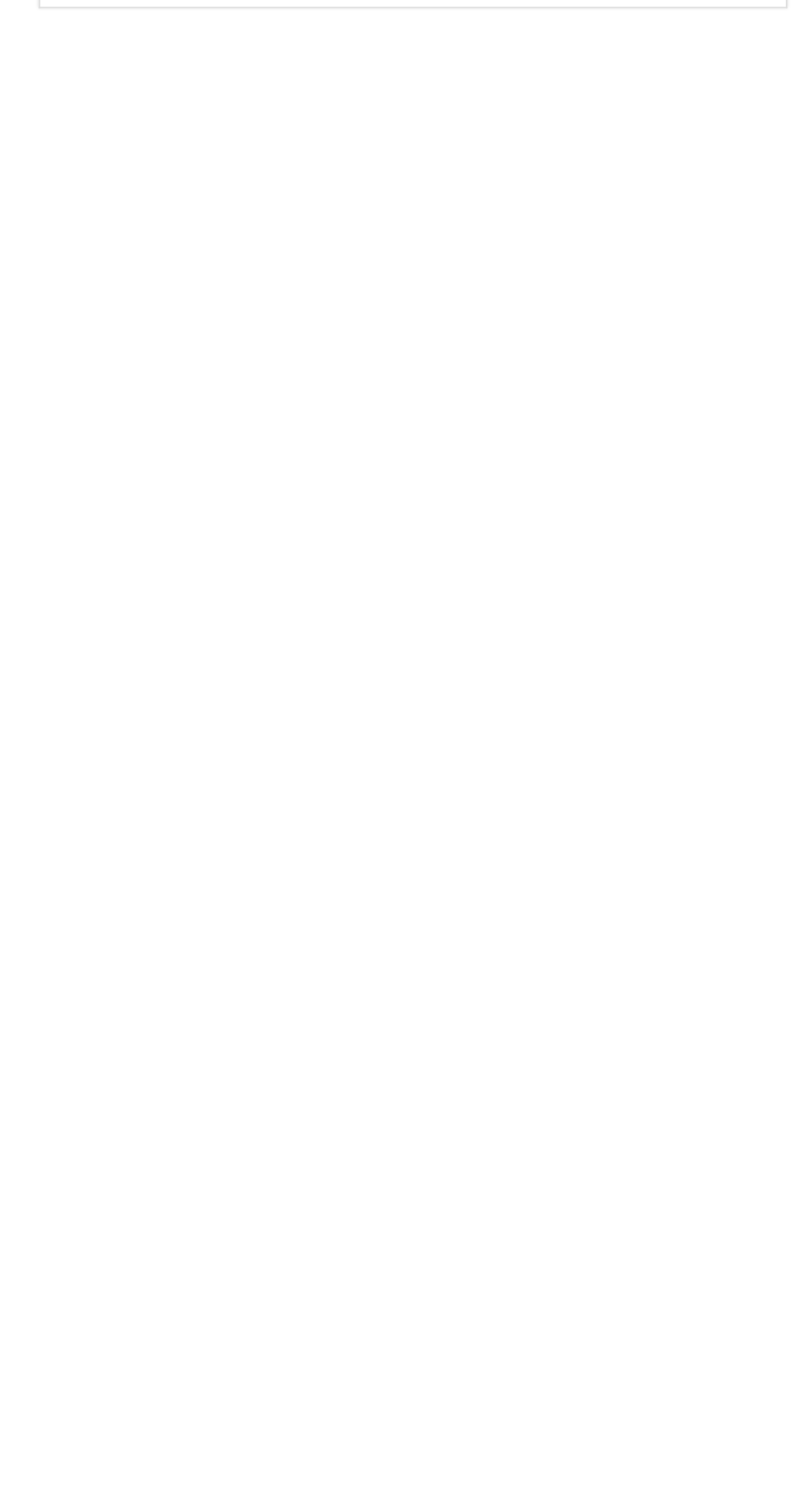
scroll to position [0, 0]
click at [753, 183] on button "Link writer" at bounding box center [732, 171] width 98 height 24
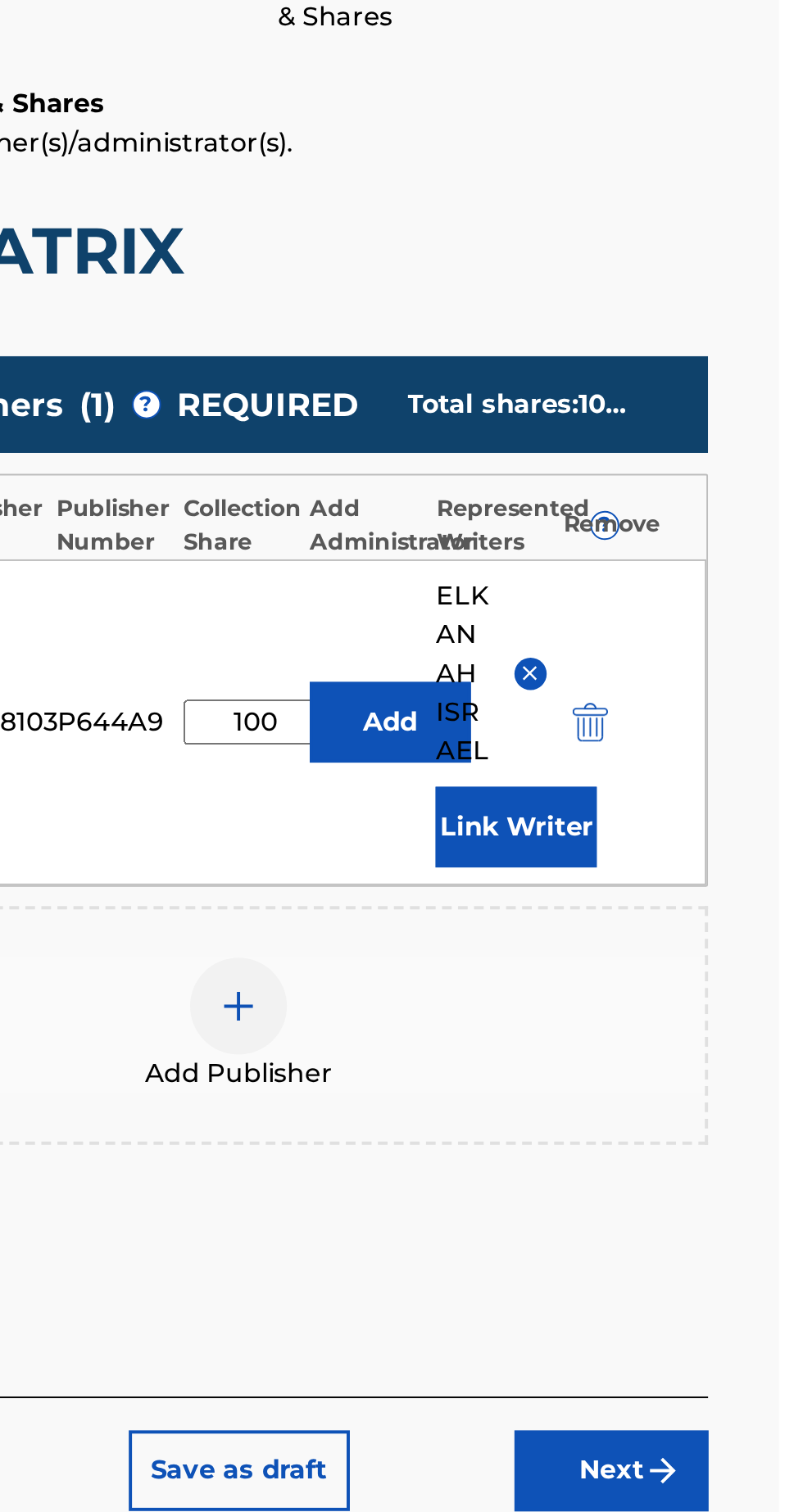
click at [730, 987] on button "Next" at bounding box center [717, 1000] width 98 height 41
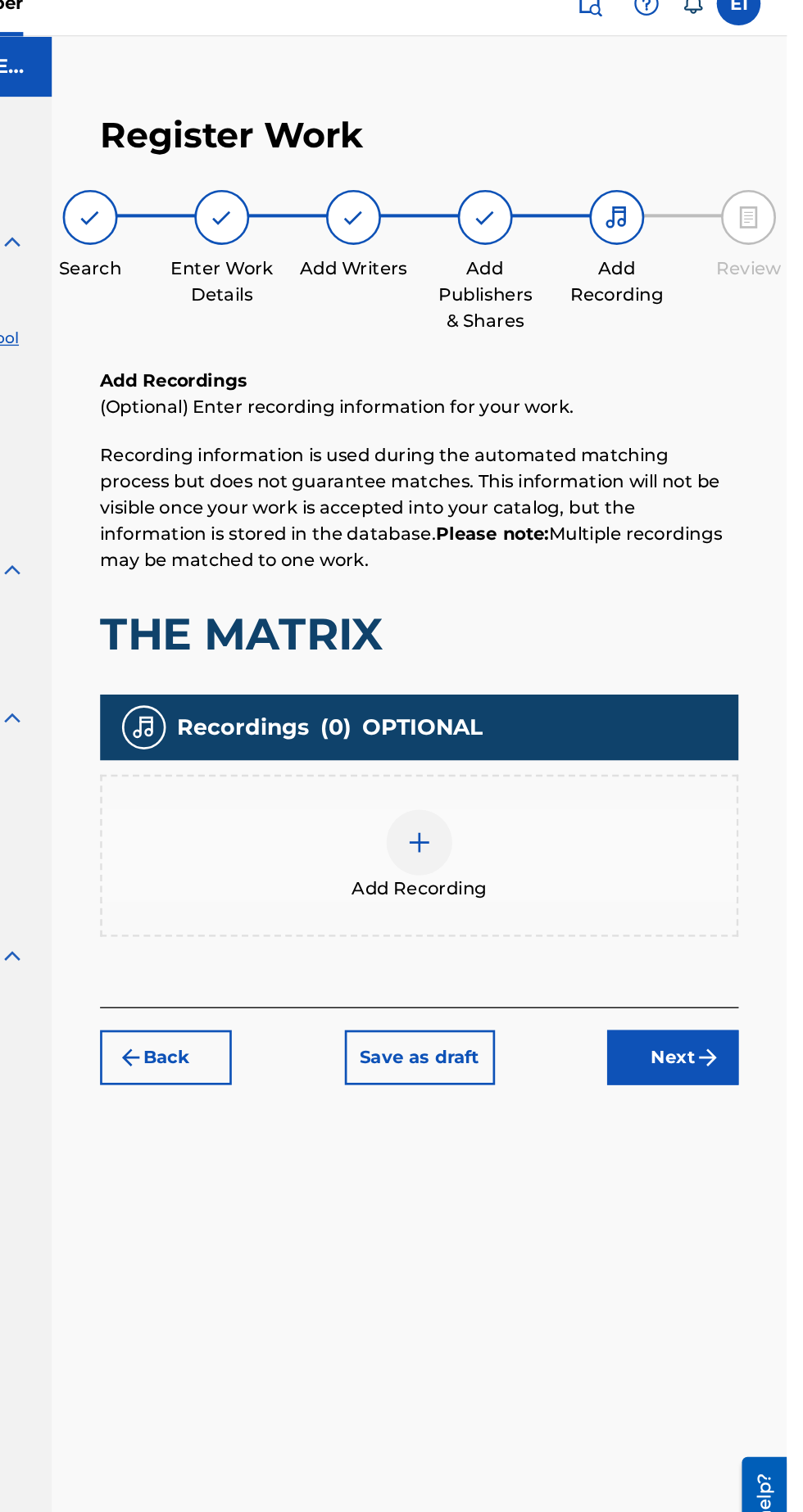
click at [525, 660] on img at bounding box center [528, 651] width 20 height 20
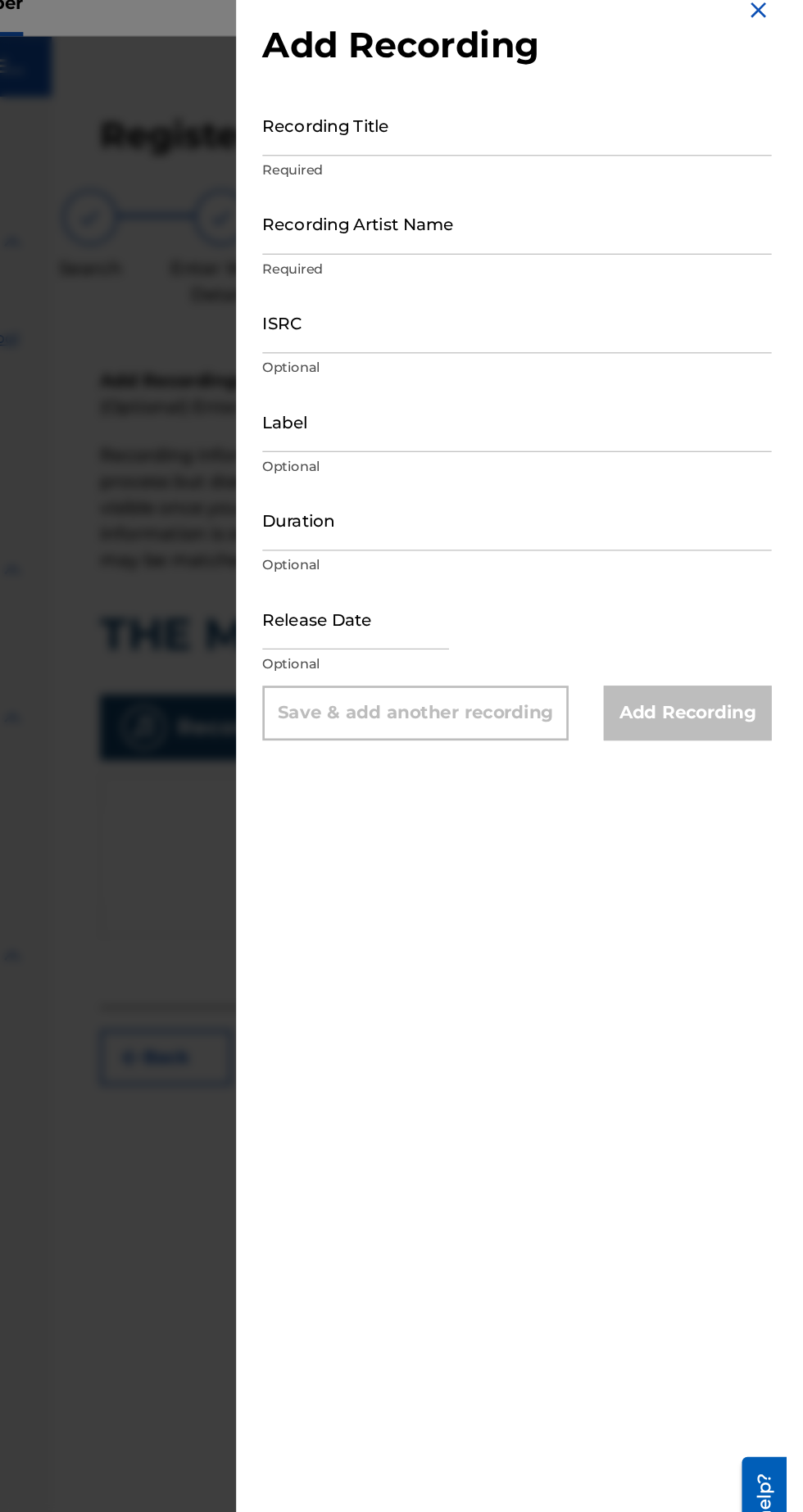
click at [638, 127] on input "Recording Title" at bounding box center [601, 116] width 380 height 47
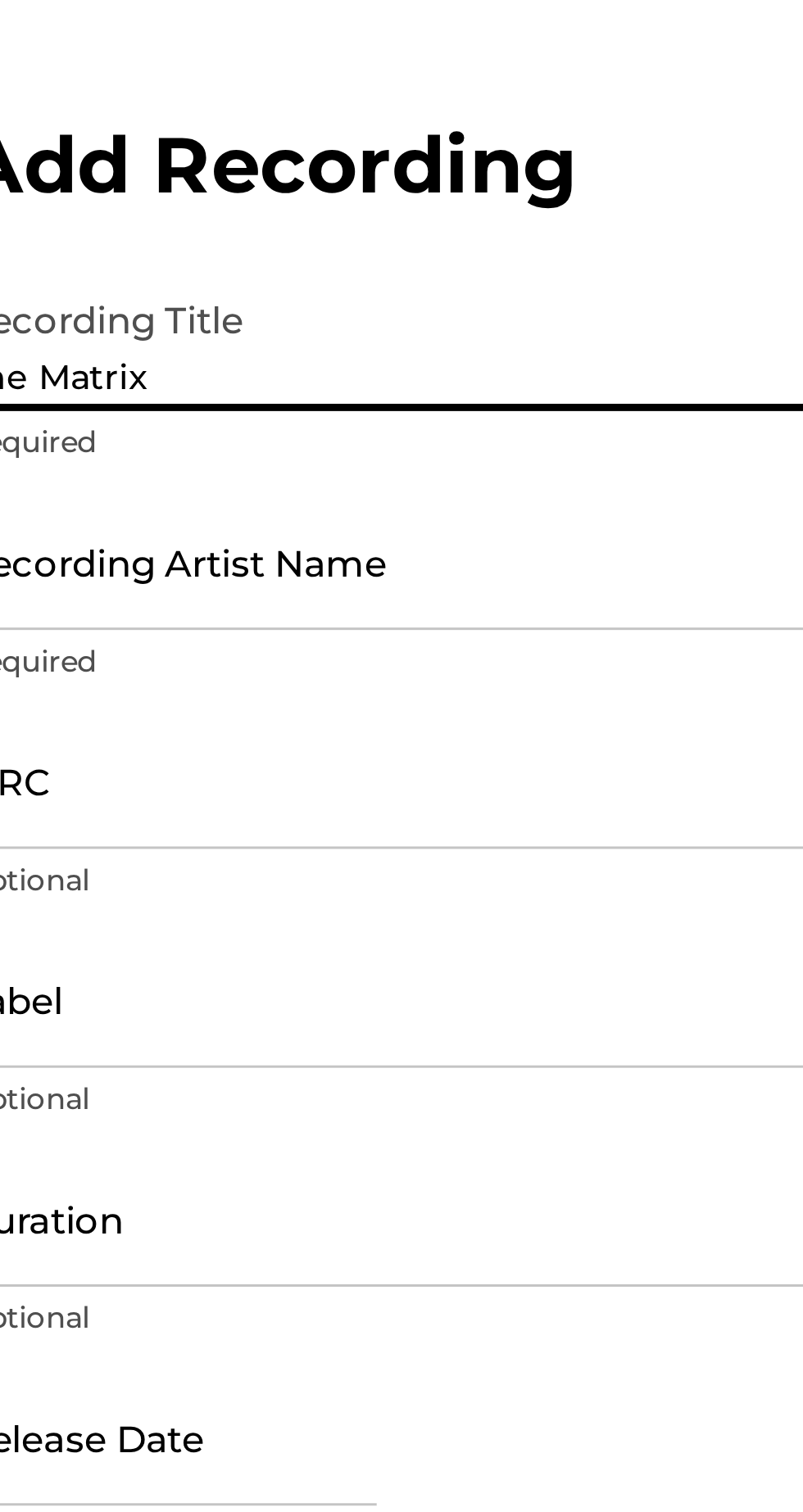
type input "The Matrix"
click at [612, 204] on input "Recording Artist Name" at bounding box center [601, 189] width 380 height 47
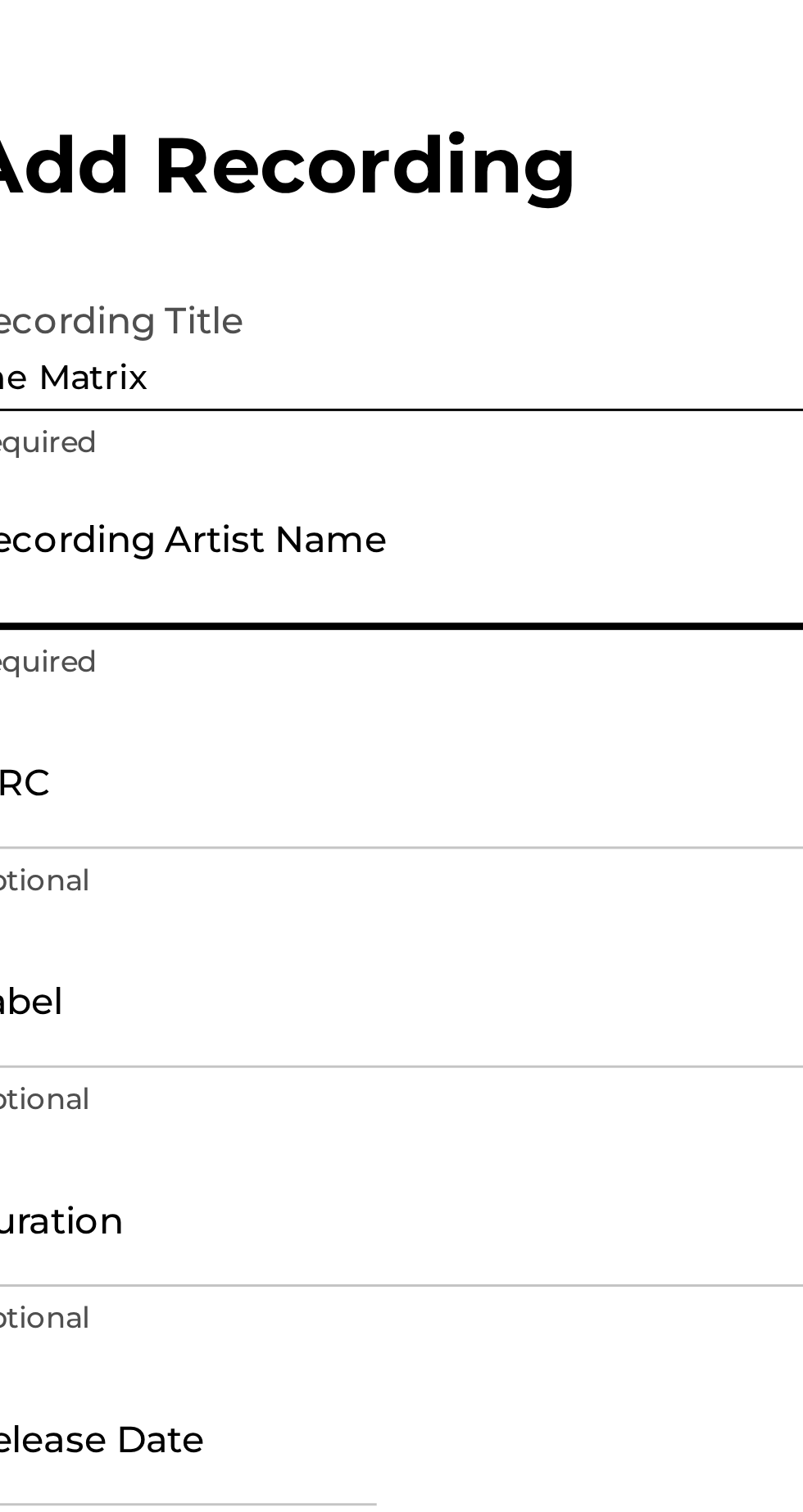
click at [601, 277] on input "ISRC" at bounding box center [601, 263] width 380 height 47
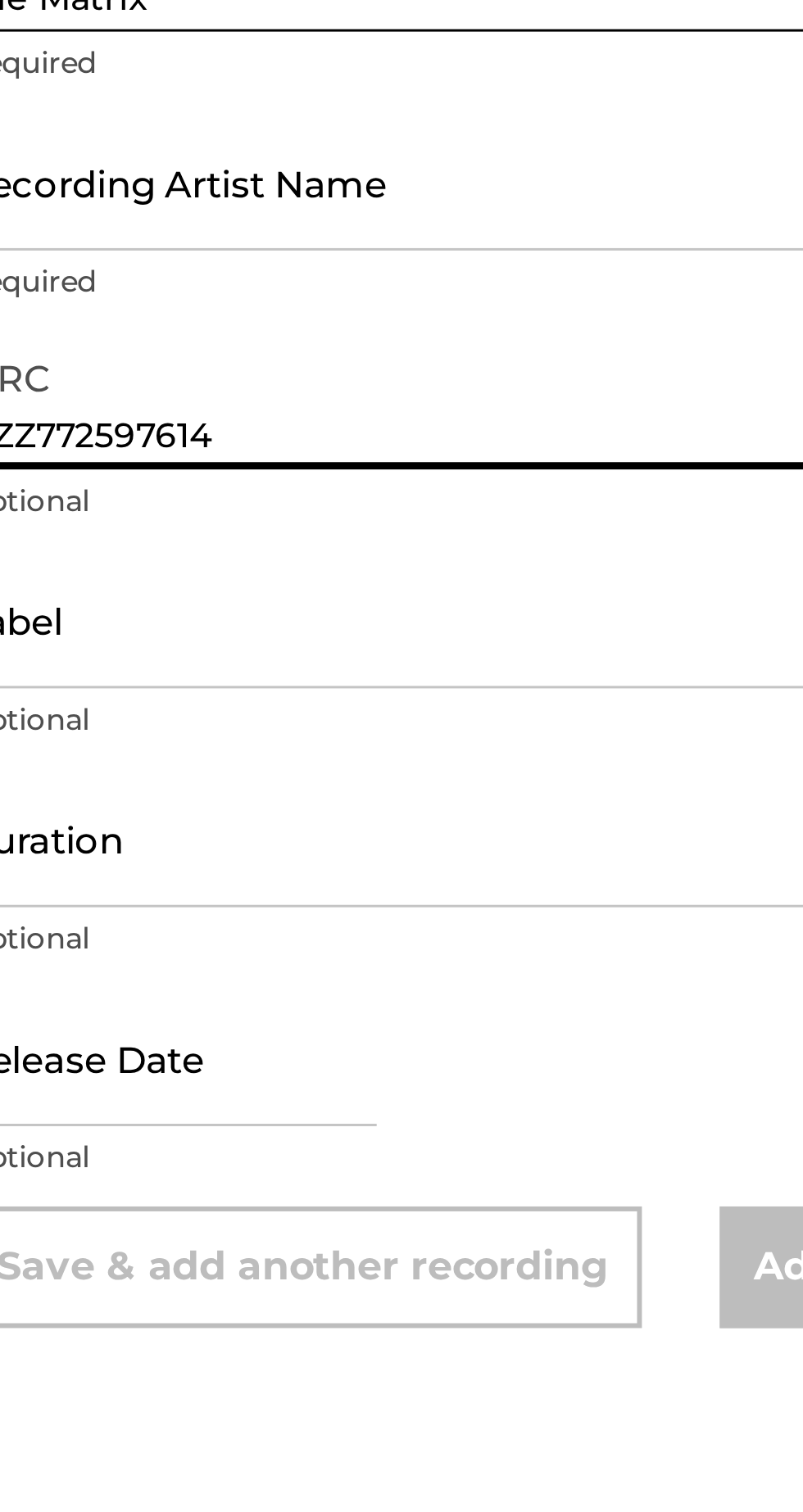
type input "QZZ772597614"
click at [614, 201] on input "Recording Artist Name" at bounding box center [601, 189] width 380 height 47
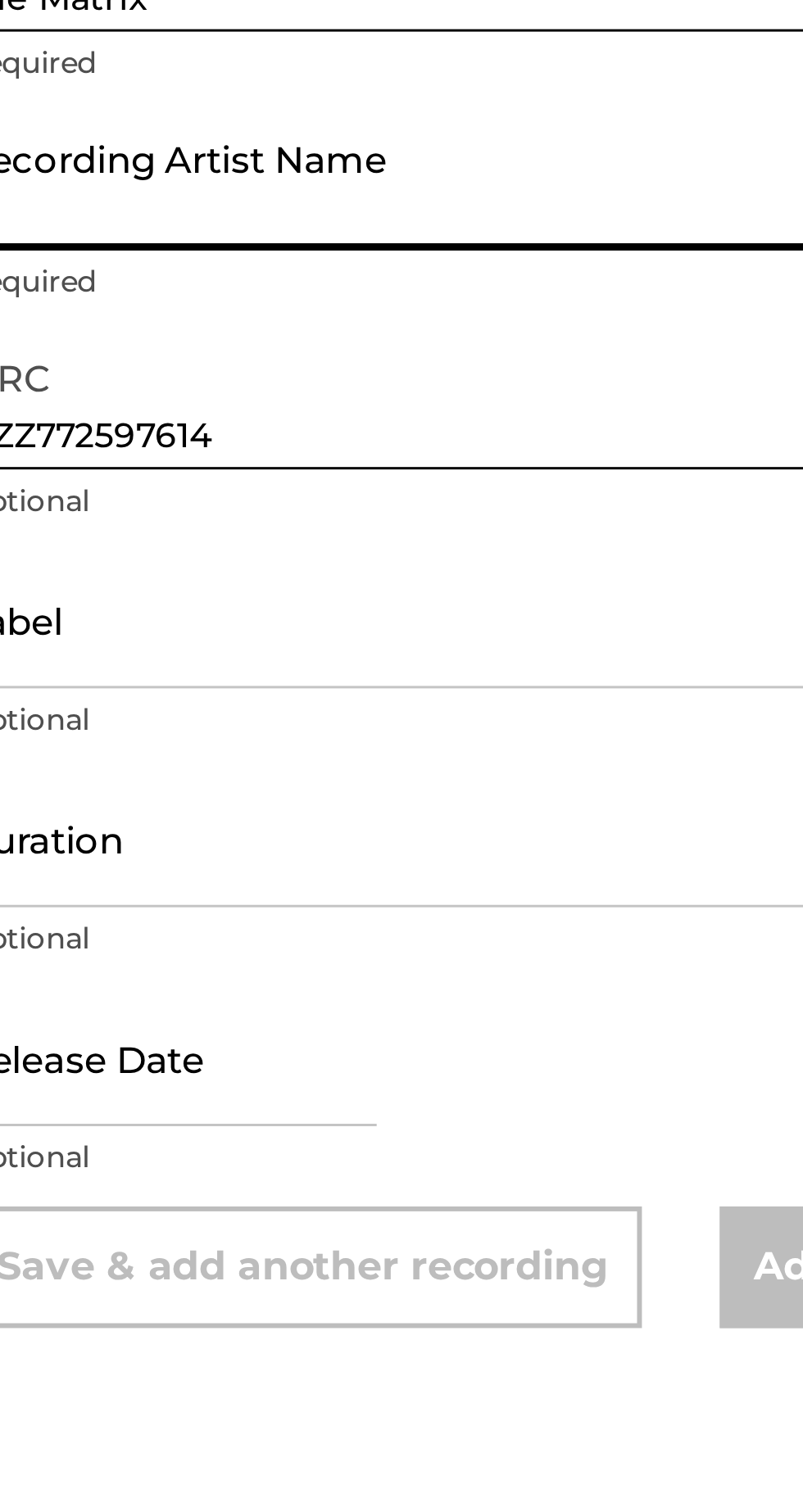
type input "[PERSON_NAME] [PERSON_NAME] Israel"
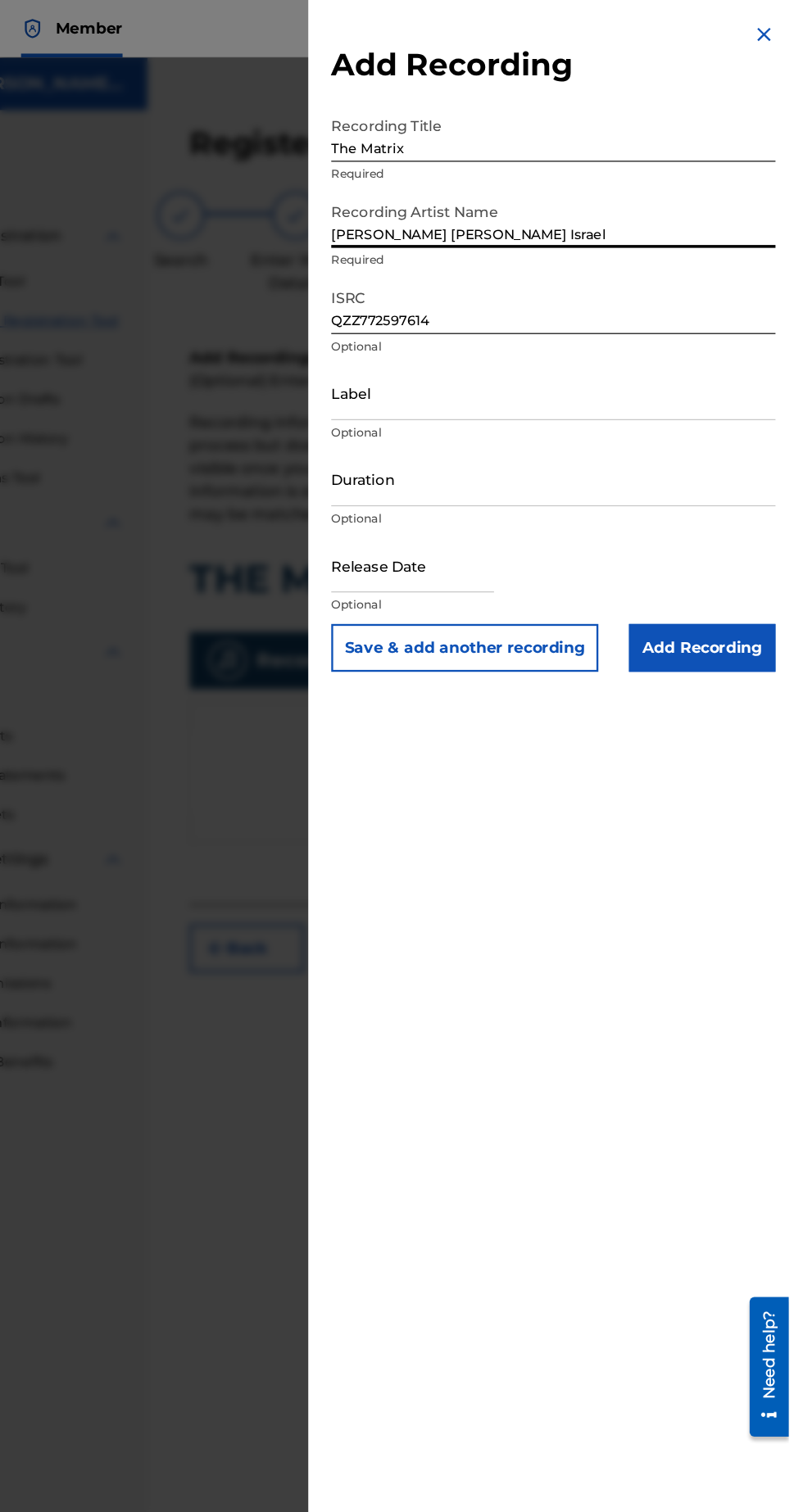
click at [751, 560] on input "Add Recording" at bounding box center [728, 554] width 126 height 41
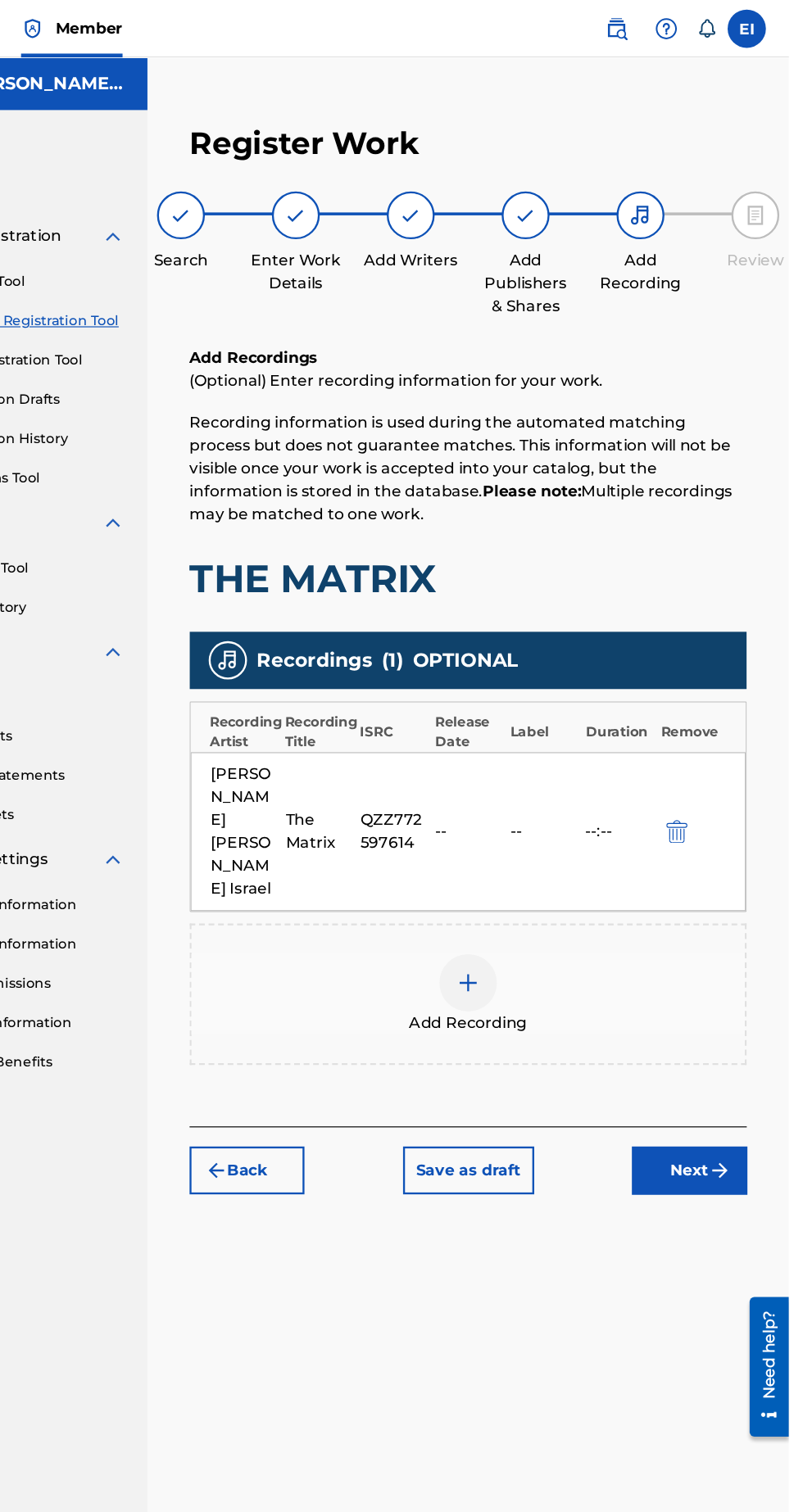
click at [727, 982] on button "Next" at bounding box center [717, 1002] width 98 height 41
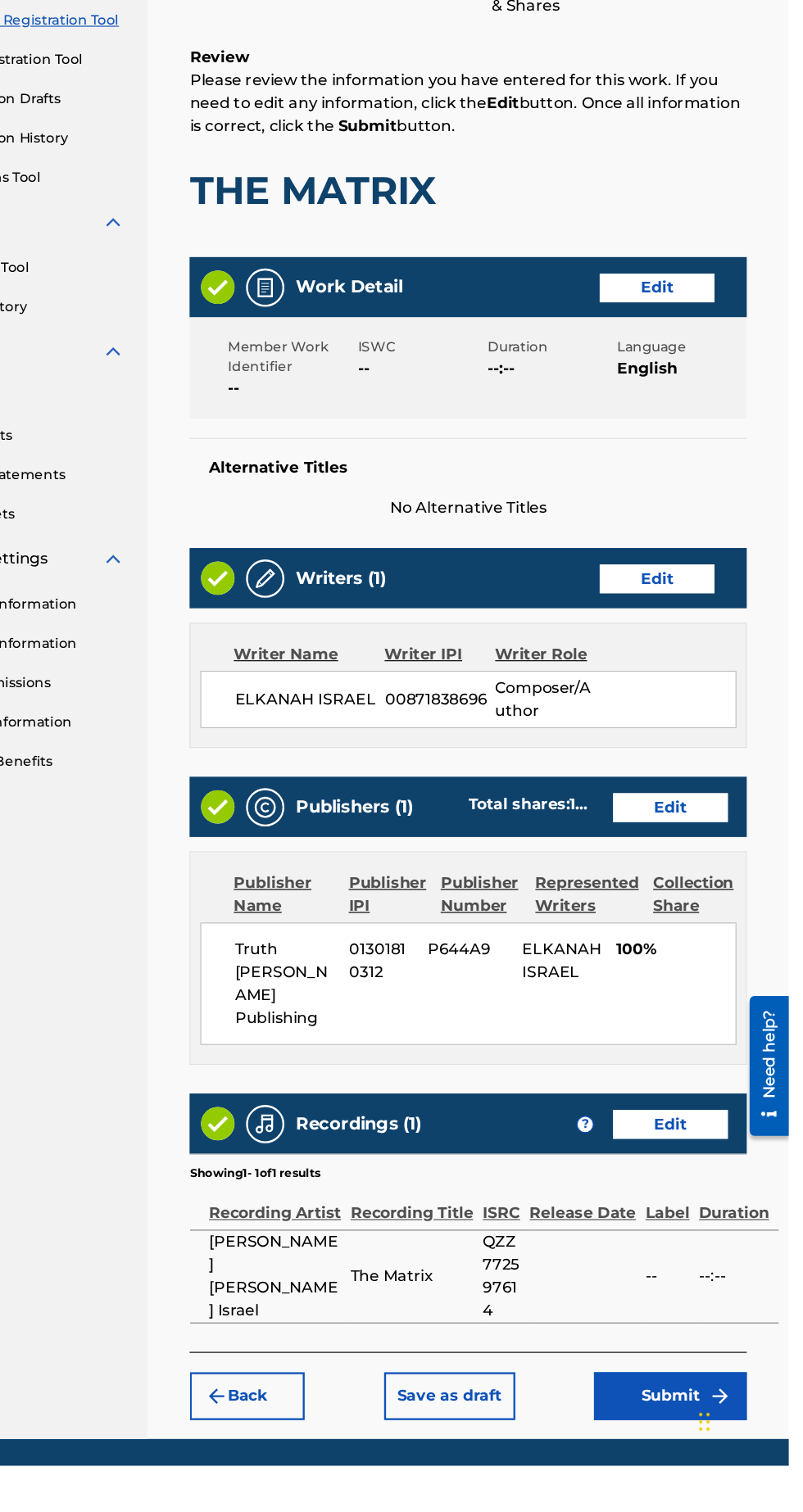
click at [717, 1432] on button "Submit" at bounding box center [701, 1451] width 131 height 41
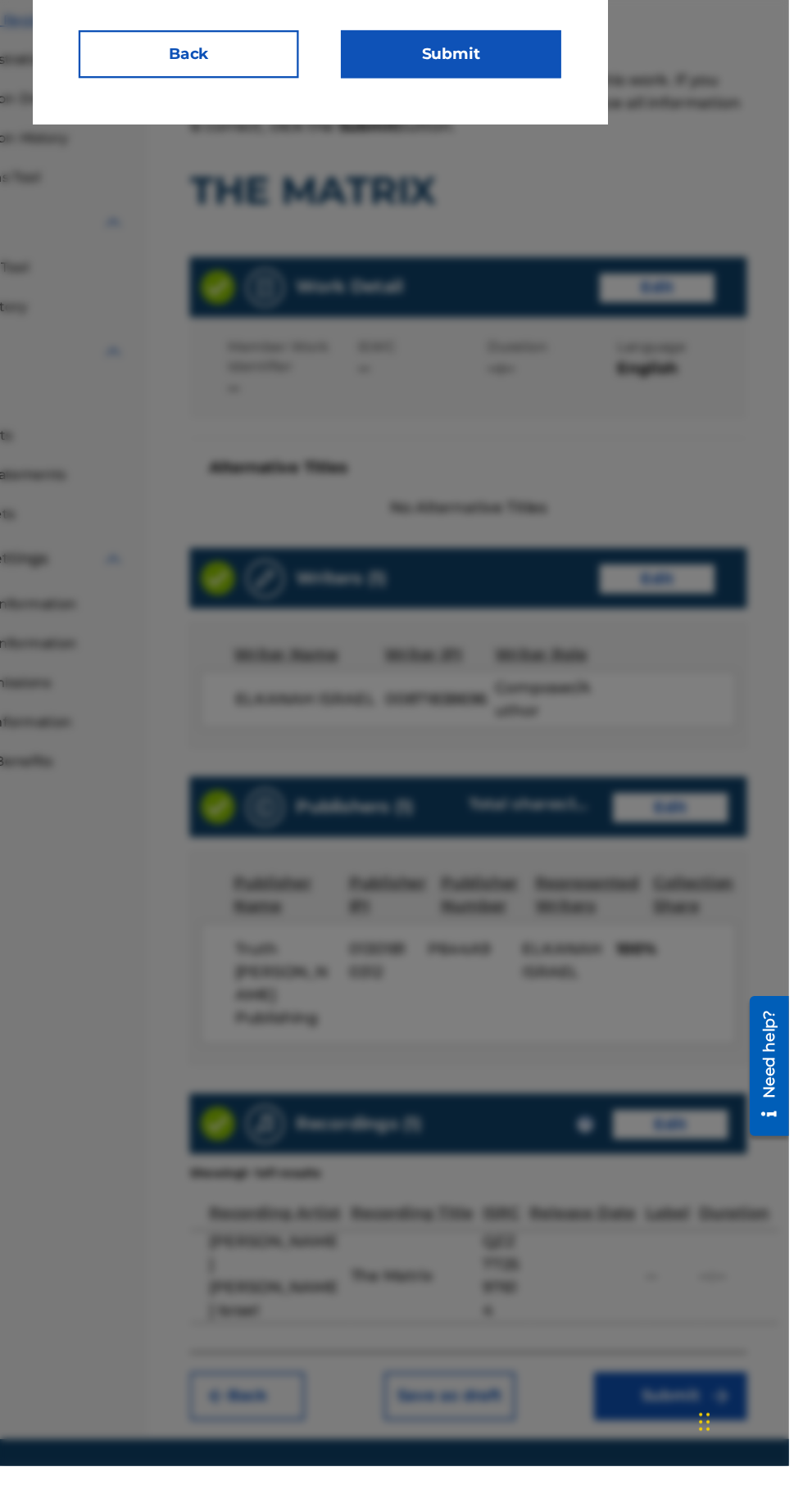
click at [560, 312] on button "Submit" at bounding box center [513, 303] width 189 height 41
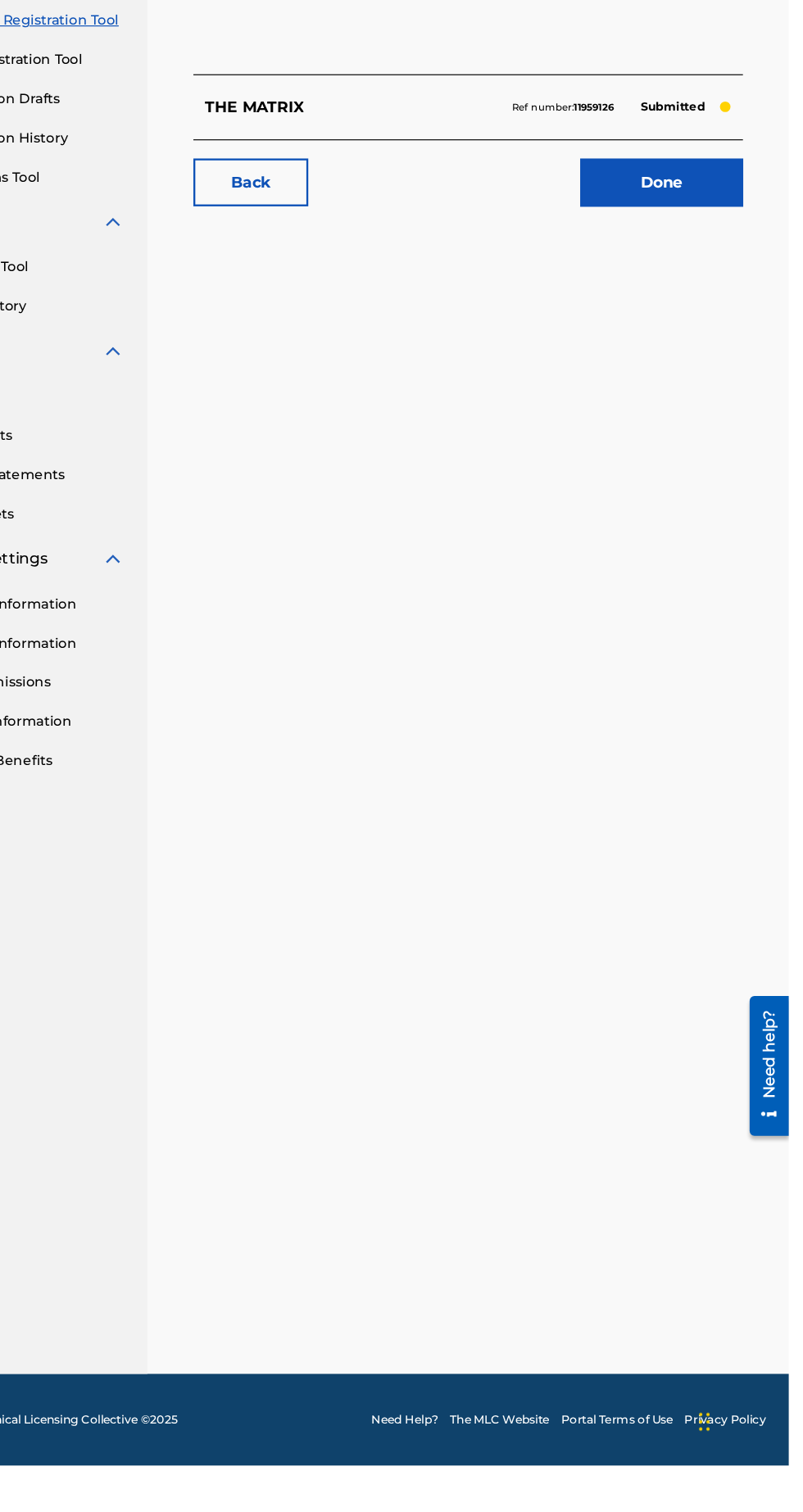
click at [711, 421] on link "Done" at bounding box center [694, 413] width 139 height 41
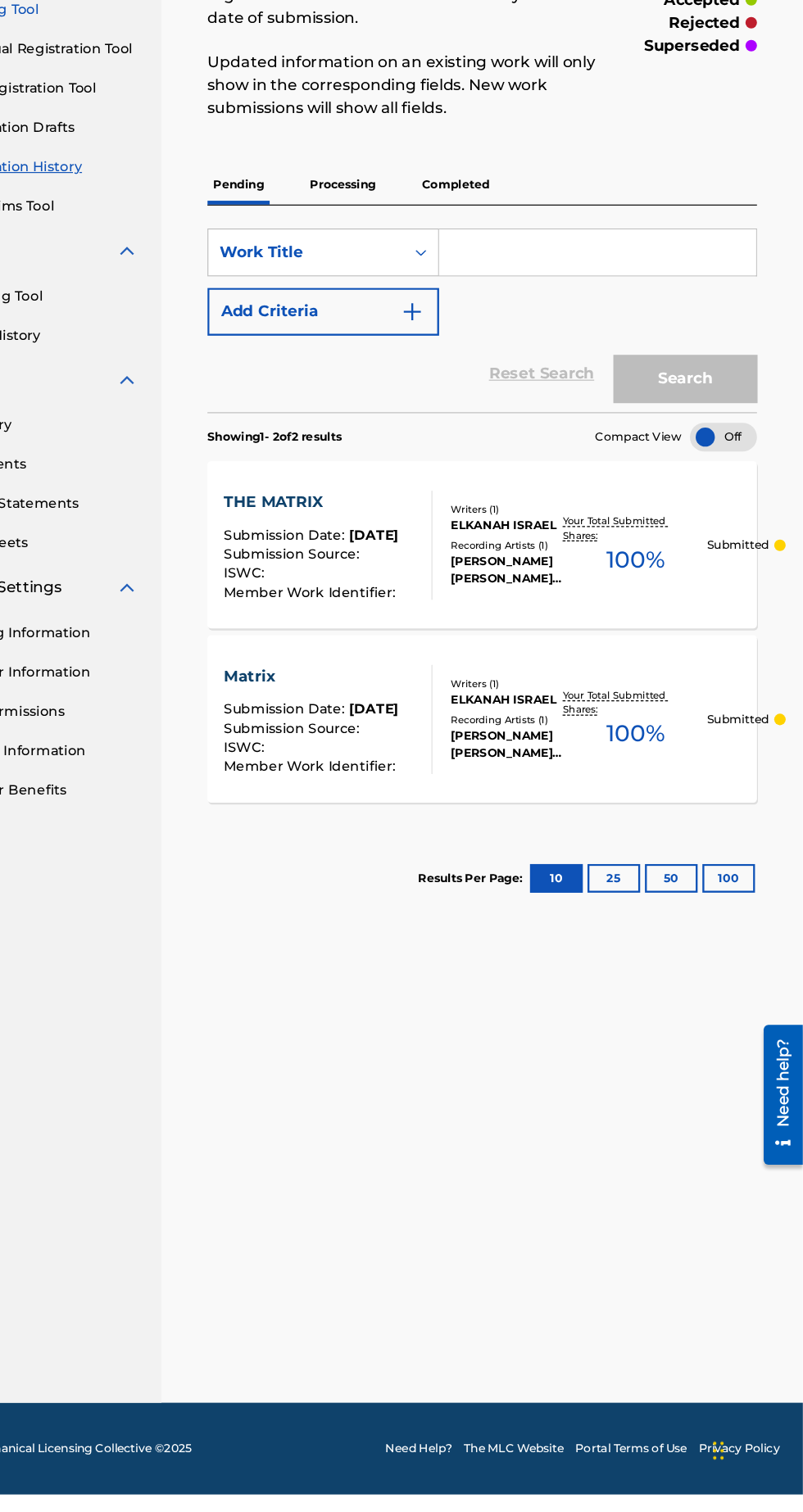
click at [668, 871] on span "100 %" at bounding box center [658, 861] width 50 height 30
